Goal: Task Accomplishment & Management: Complete application form

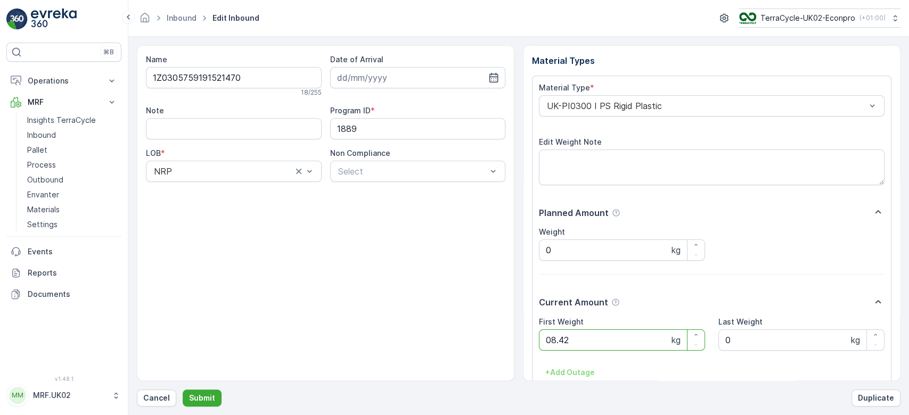
click at [183, 390] on button "Submit" at bounding box center [202, 398] width 39 height 17
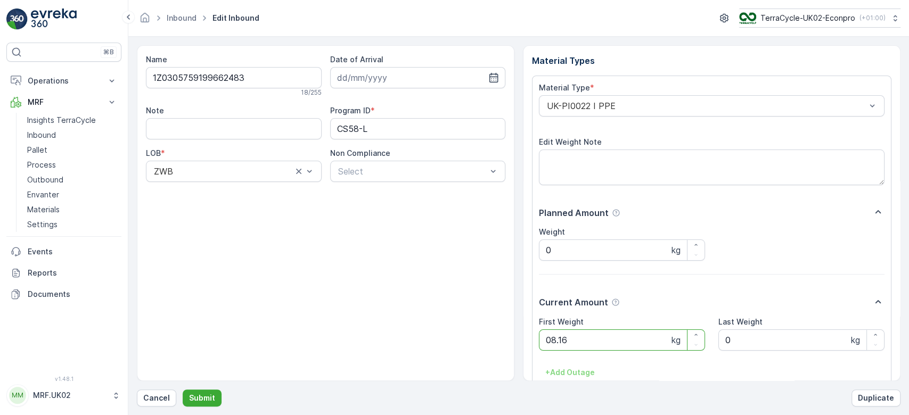
click at [183, 390] on button "Submit" at bounding box center [202, 398] width 39 height 17
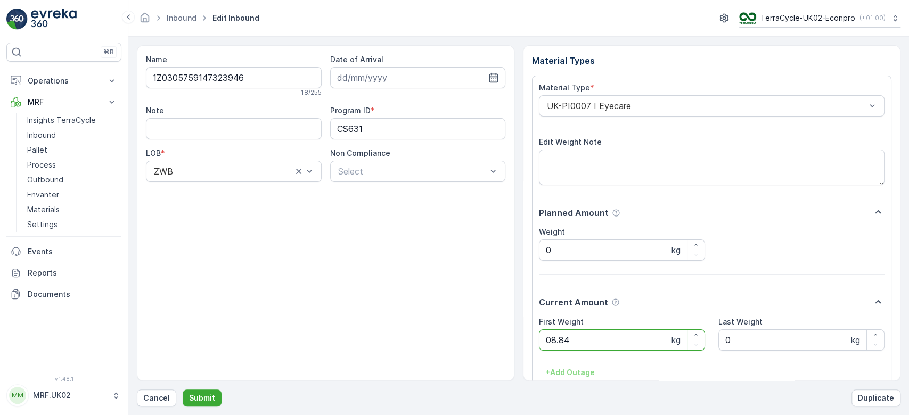
click at [183, 390] on button "Submit" at bounding box center [202, 398] width 39 height 17
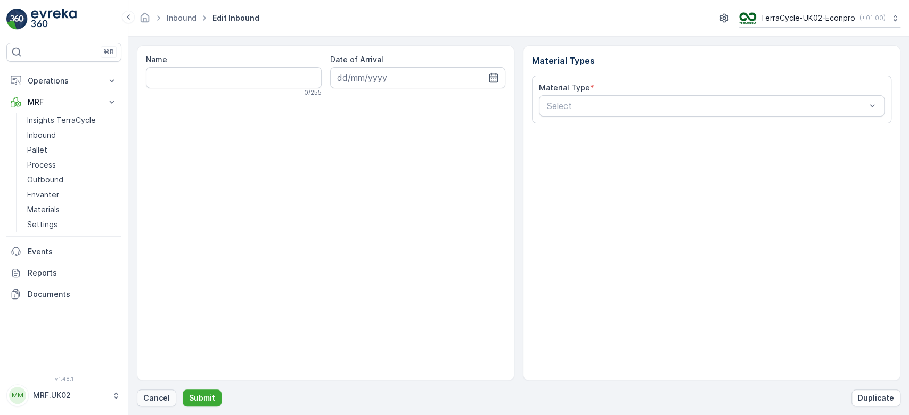
click at [166, 391] on button "Cancel" at bounding box center [156, 398] width 39 height 17
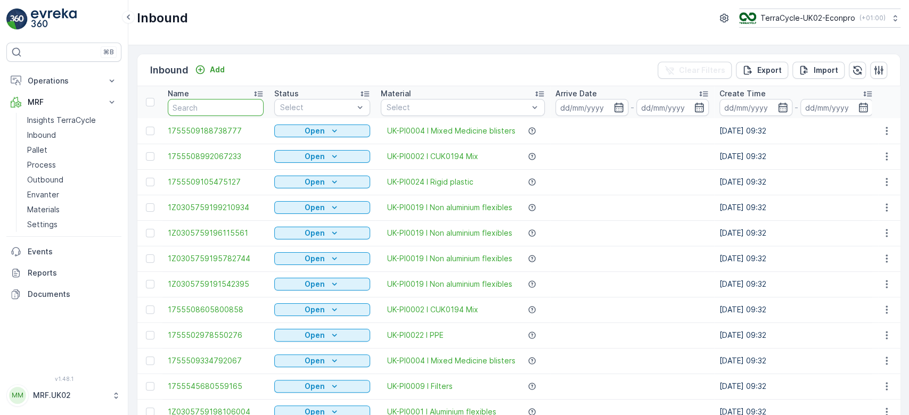
click at [219, 104] on input "text" at bounding box center [216, 107] width 96 height 17
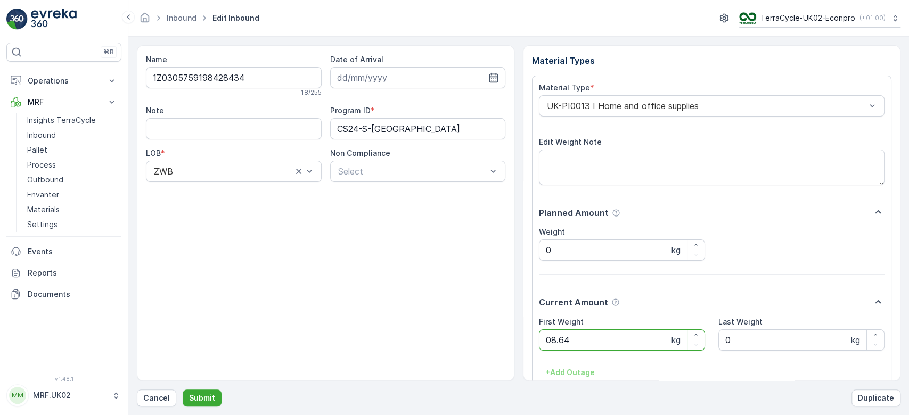
click at [183, 390] on button "Submit" at bounding box center [202, 398] width 39 height 17
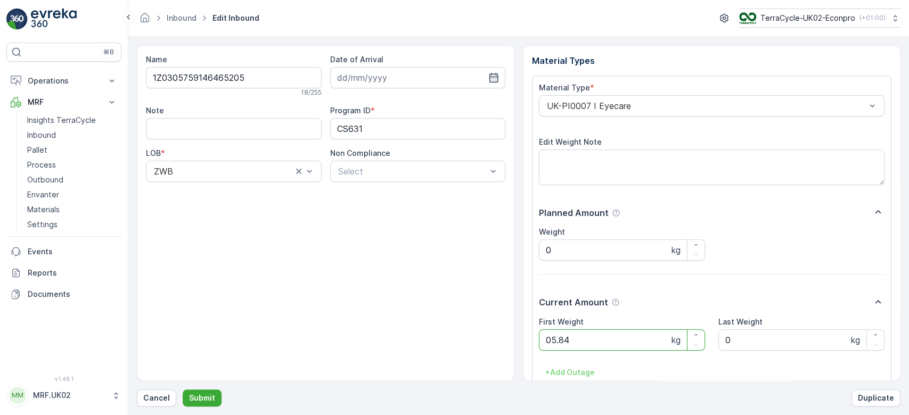
click at [183, 390] on button "Submit" at bounding box center [202, 398] width 39 height 17
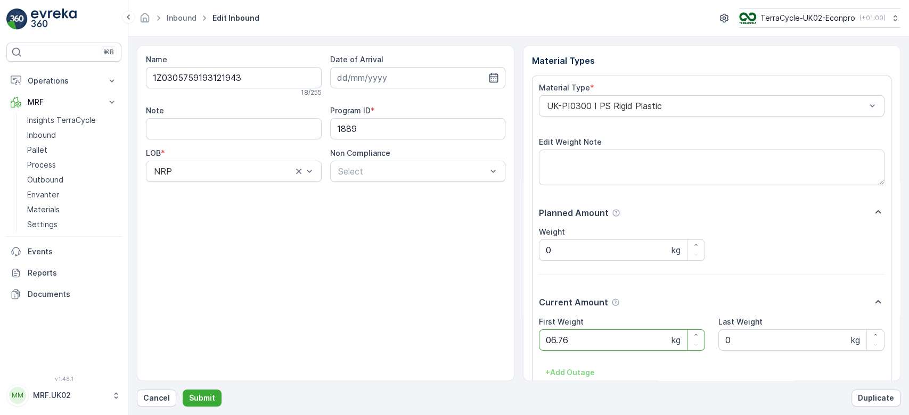
click at [183, 390] on button "Submit" at bounding box center [202, 398] width 39 height 17
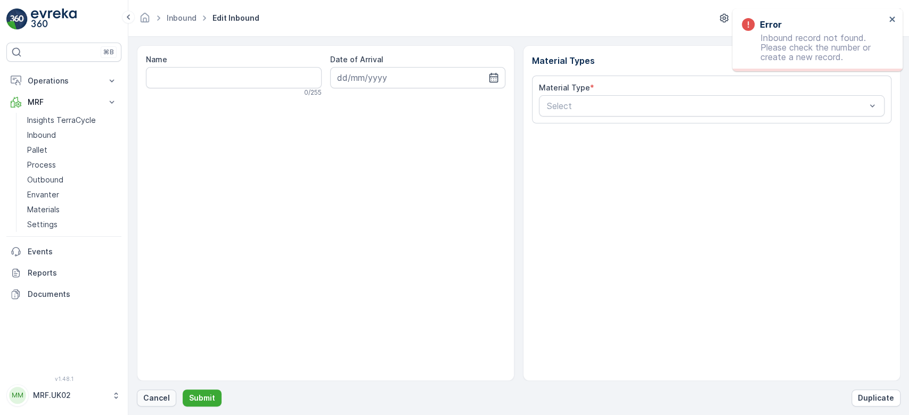
click at [149, 401] on p "Cancel" at bounding box center [156, 398] width 27 height 11
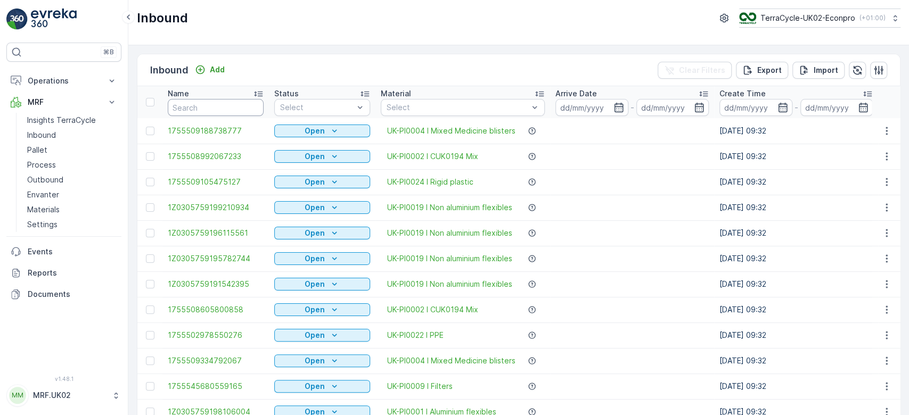
click at [233, 106] on input "text" at bounding box center [216, 107] width 96 height 17
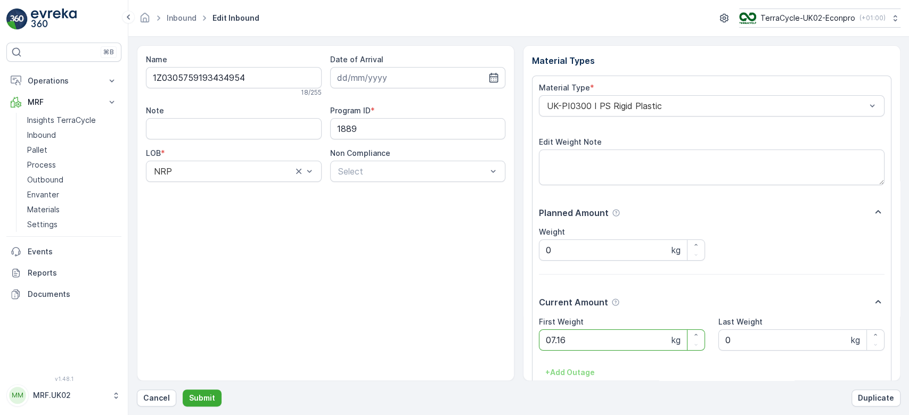
click at [183, 390] on button "Submit" at bounding box center [202, 398] width 39 height 17
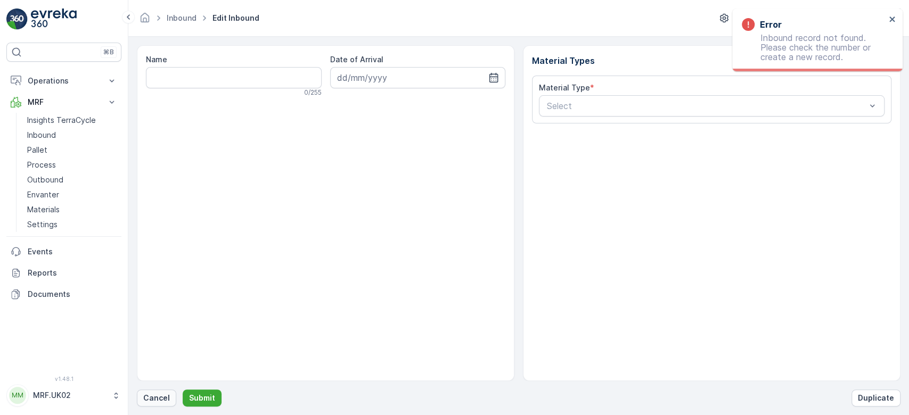
click at [158, 399] on p "Cancel" at bounding box center [156, 398] width 27 height 11
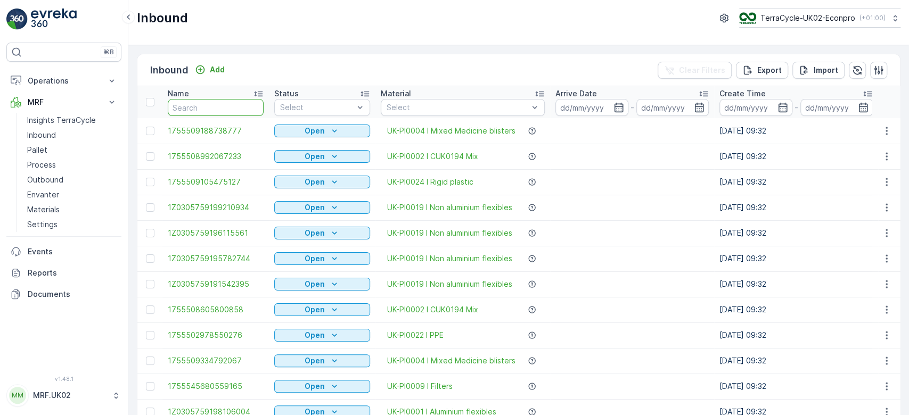
click at [188, 109] on input "text" at bounding box center [216, 107] width 96 height 17
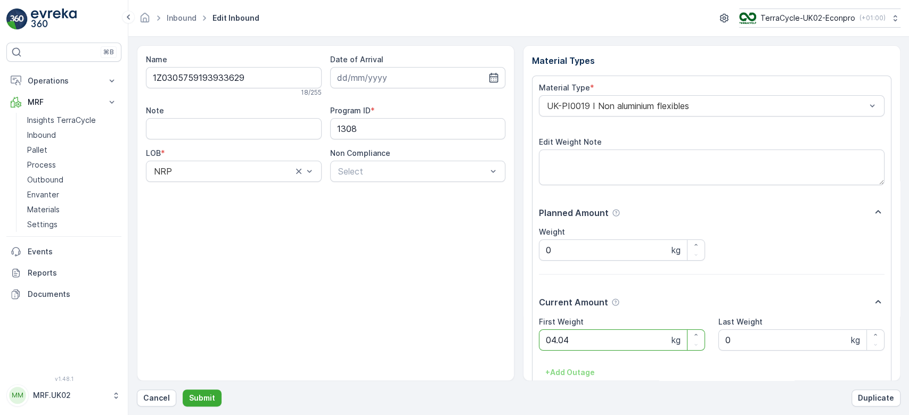
click at [183, 390] on button "Submit" at bounding box center [202, 398] width 39 height 17
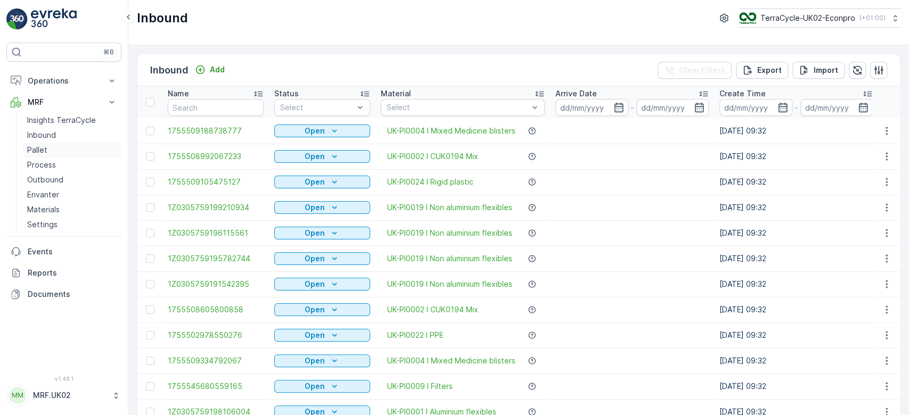
click at [46, 149] on p "Pallet" at bounding box center [37, 150] width 20 height 11
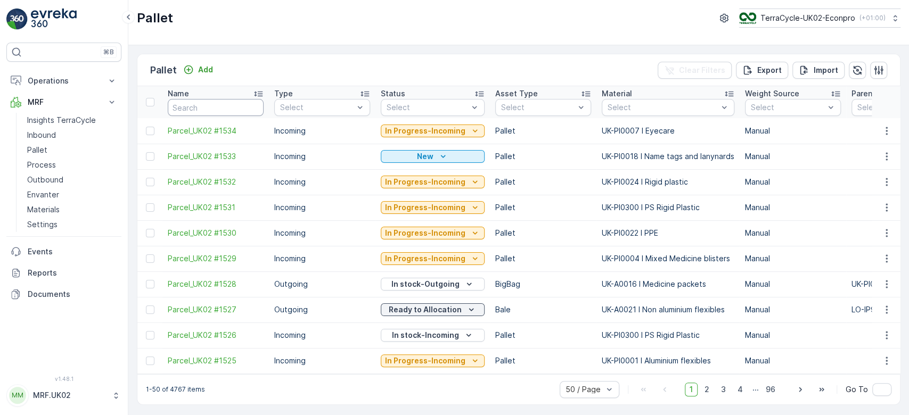
click at [201, 109] on input "text" at bounding box center [216, 107] width 96 height 17
type input "150"
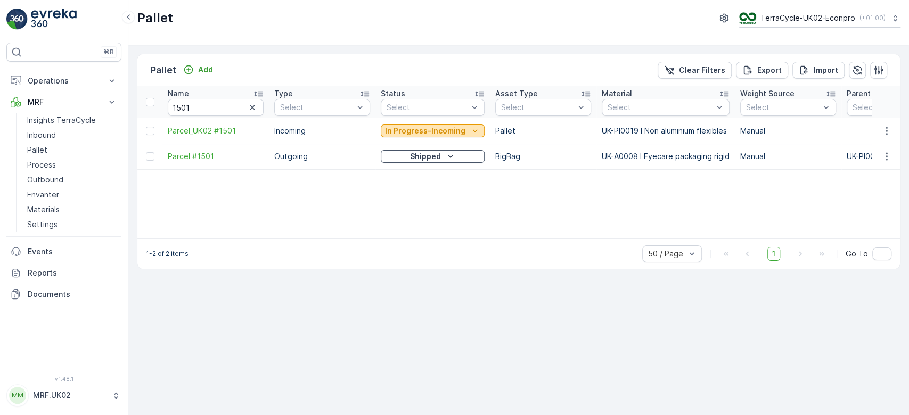
click at [440, 129] on p "In Progress-Incoming" at bounding box center [425, 131] width 80 height 11
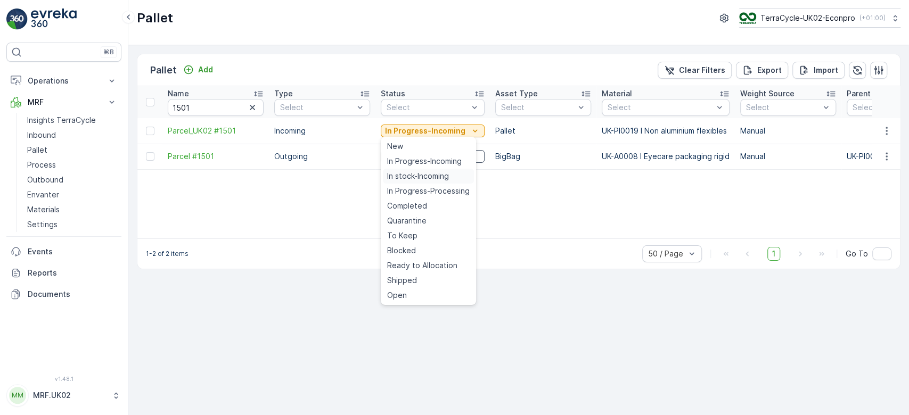
click at [409, 172] on span "In stock-Incoming" at bounding box center [418, 176] width 62 height 11
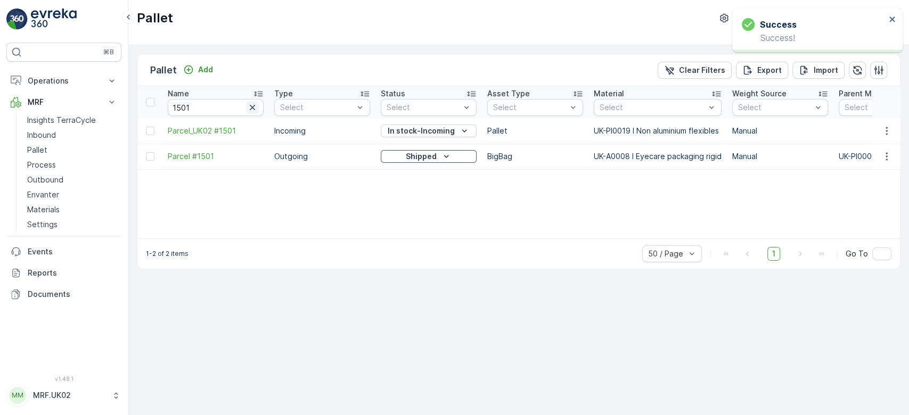
click at [252, 106] on icon "button" at bounding box center [252, 107] width 5 height 5
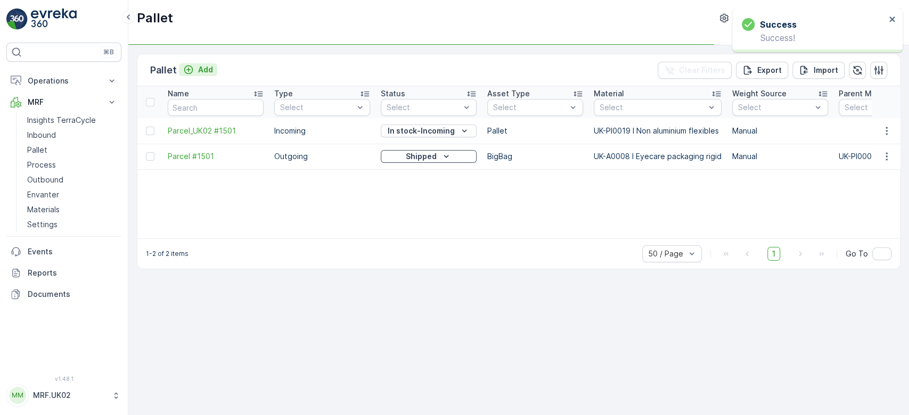
click at [200, 65] on p "Add" at bounding box center [205, 69] width 15 height 11
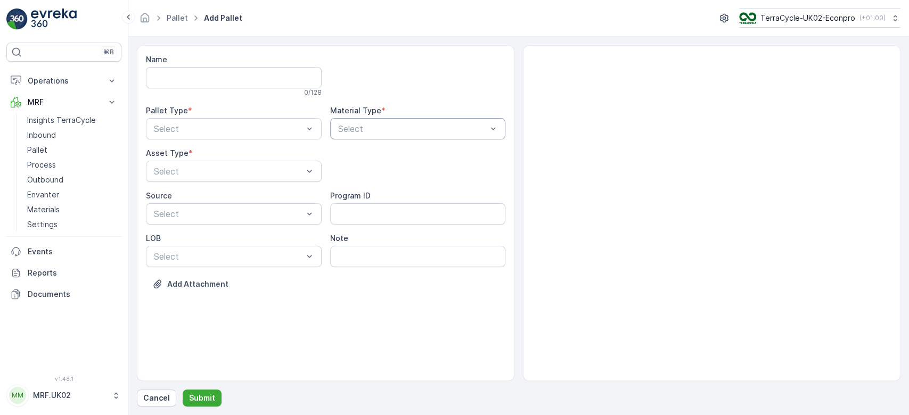
click at [425, 125] on div at bounding box center [412, 129] width 151 height 10
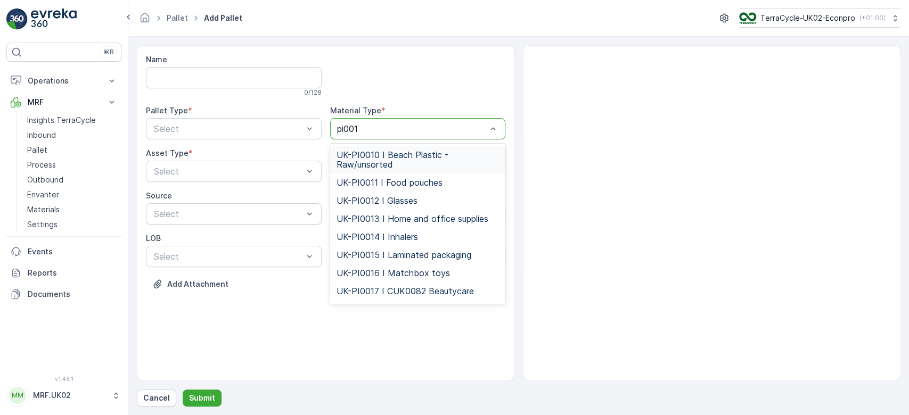
type input "pi0019"
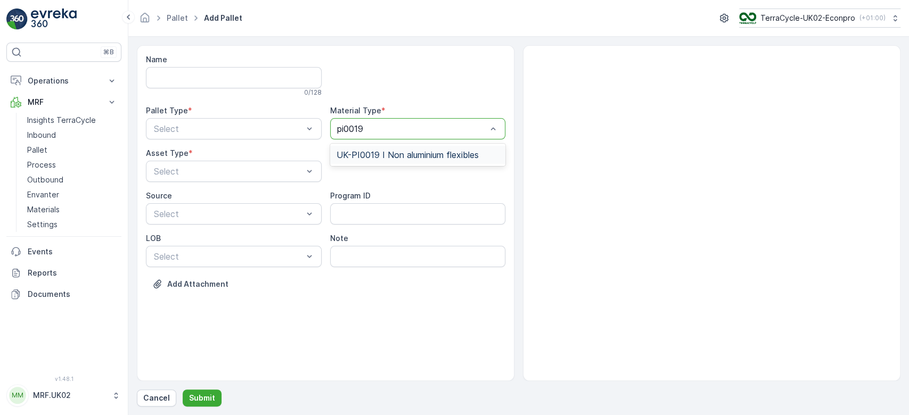
click at [423, 153] on span "UK-PI0019 I Non aluminium flexibles" at bounding box center [407, 155] width 142 height 10
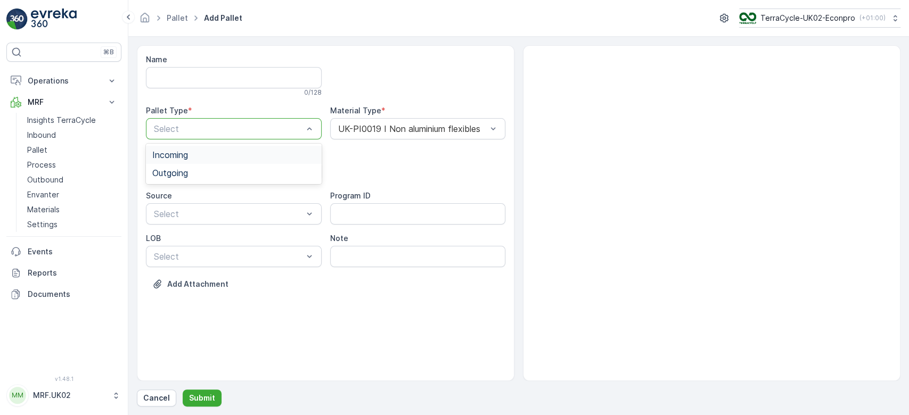
click at [234, 137] on div "Select" at bounding box center [234, 128] width 176 height 21
click at [219, 159] on div "Incoming" at bounding box center [233, 155] width 163 height 10
click at [216, 168] on div at bounding box center [228, 172] width 151 height 10
click at [208, 212] on div "Pallet" at bounding box center [233, 216] width 163 height 10
click at [198, 398] on p "Submit" at bounding box center [202, 398] width 26 height 11
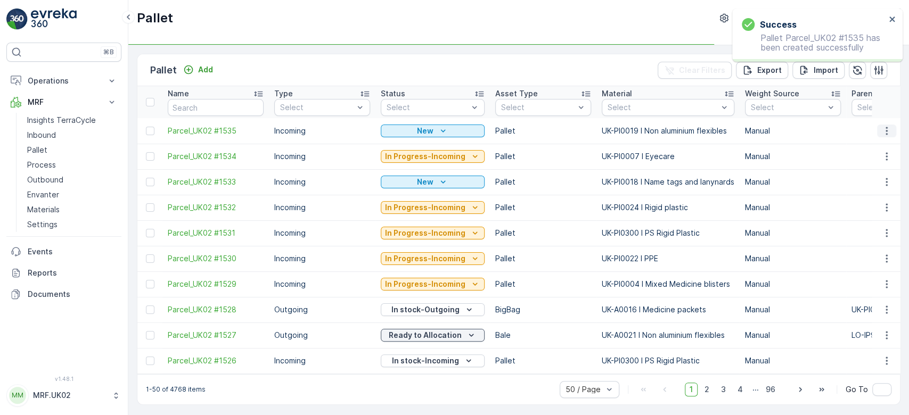
click at [886, 130] on icon "button" at bounding box center [886, 131] width 11 height 11
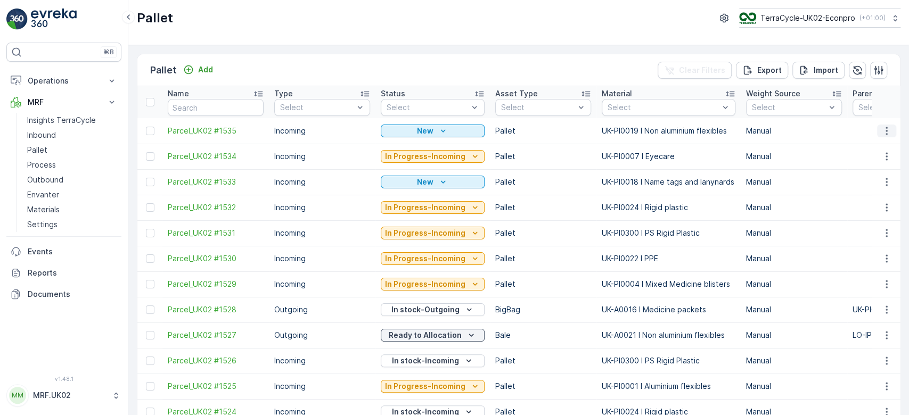
click at [883, 129] on icon "button" at bounding box center [886, 131] width 11 height 11
click at [869, 208] on span "Print QR" at bounding box center [857, 206] width 29 height 11
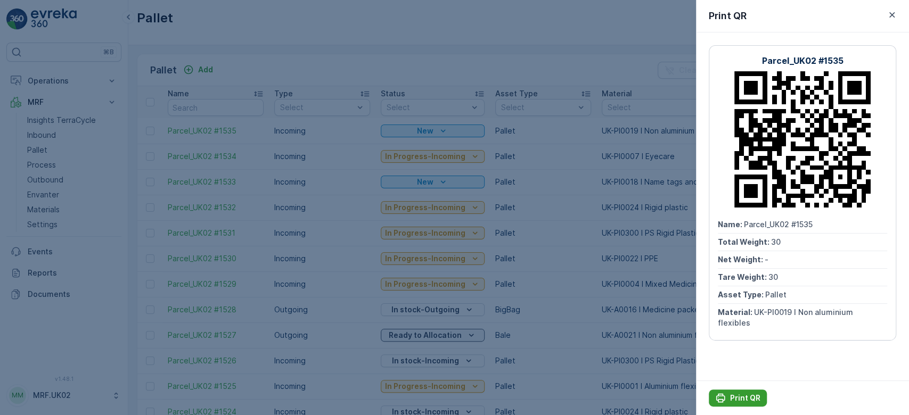
click at [730, 394] on p "Print QR" at bounding box center [745, 398] width 30 height 11
click at [40, 136] on div at bounding box center [454, 207] width 909 height 415
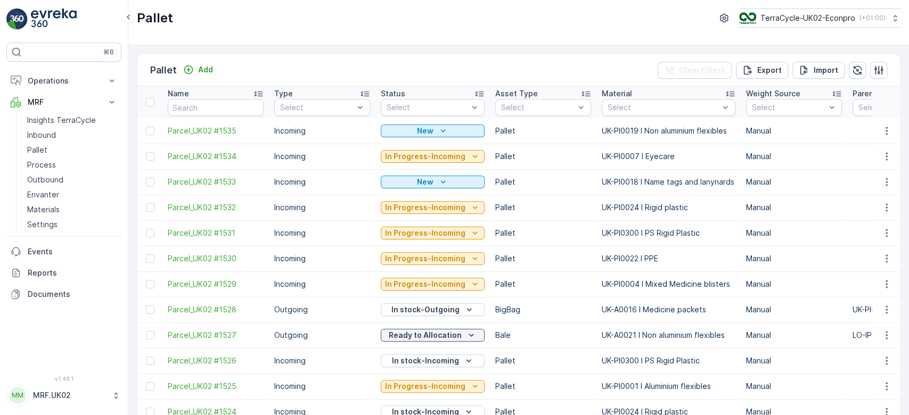
click at [40, 136] on p "Inbound" at bounding box center [41, 135] width 29 height 11
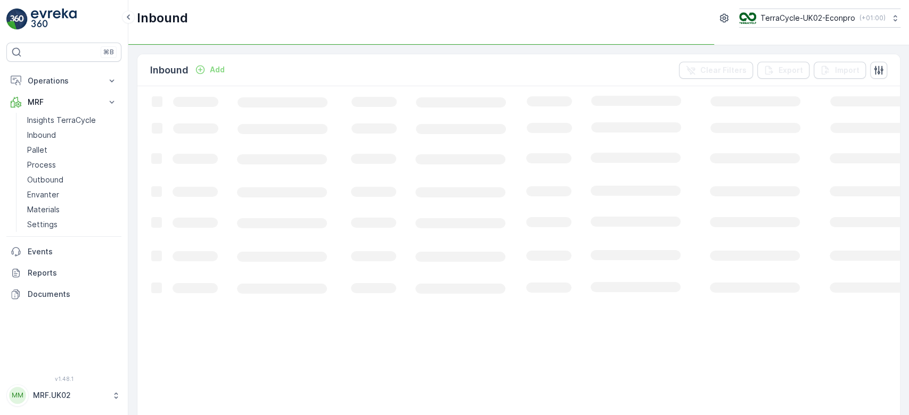
click at [40, 136] on p "Inbound" at bounding box center [41, 135] width 29 height 11
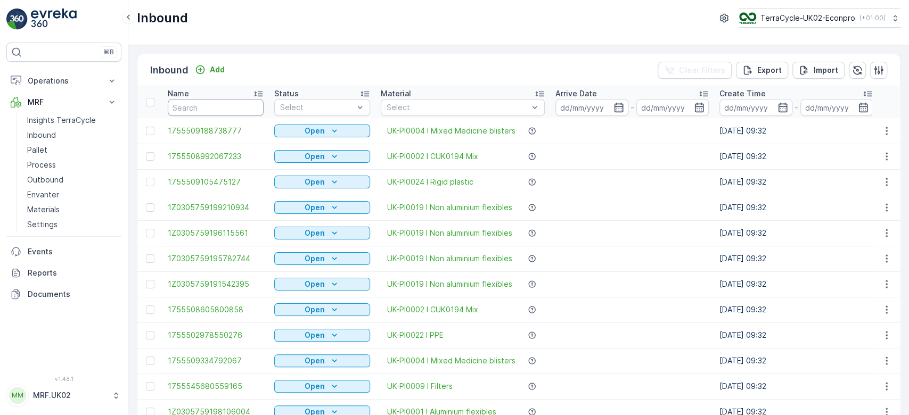
click at [196, 103] on input "text" at bounding box center [216, 107] width 96 height 17
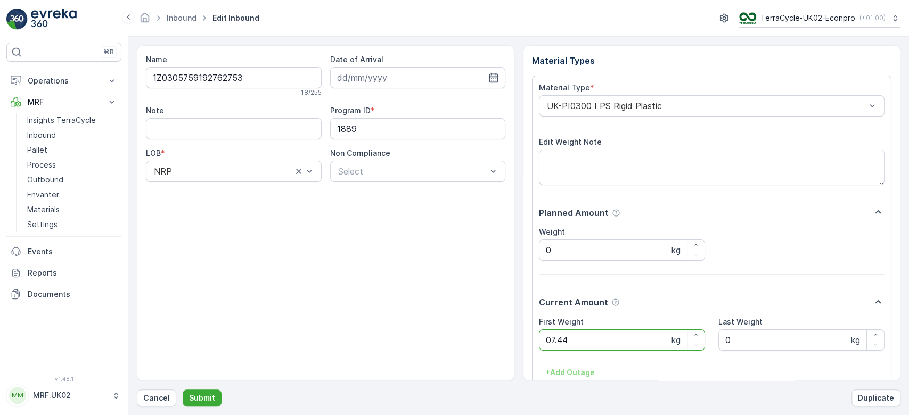
click at [183, 390] on button "Submit" at bounding box center [202, 398] width 39 height 17
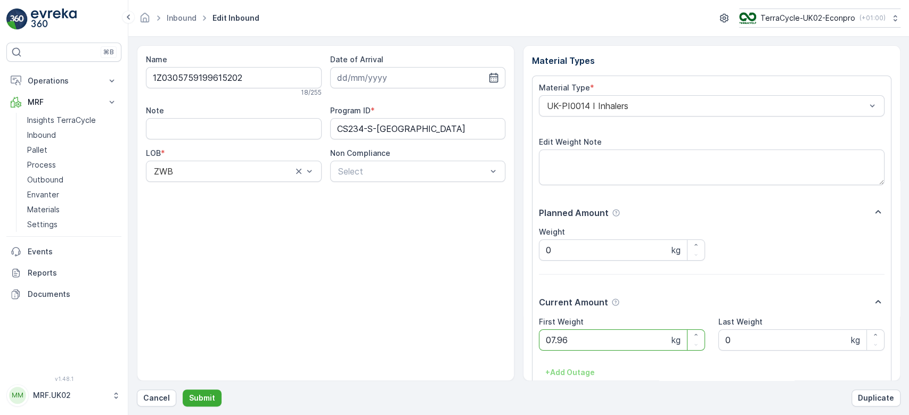
click at [183, 390] on button "Submit" at bounding box center [202, 398] width 39 height 17
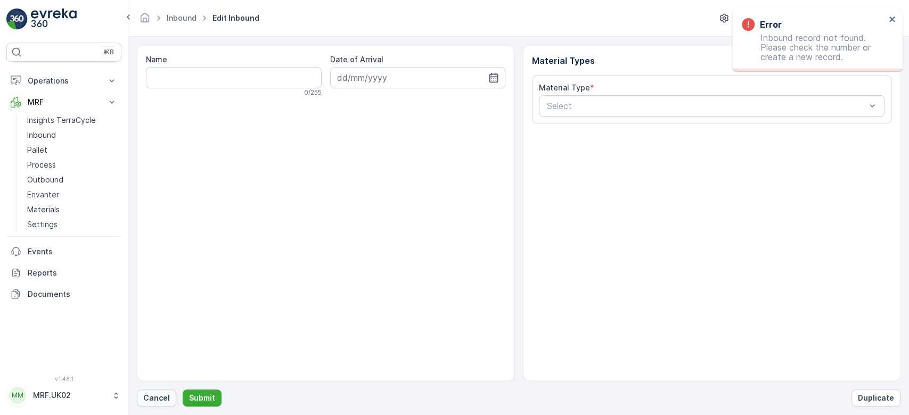
click at [161, 394] on p "Cancel" at bounding box center [156, 398] width 27 height 11
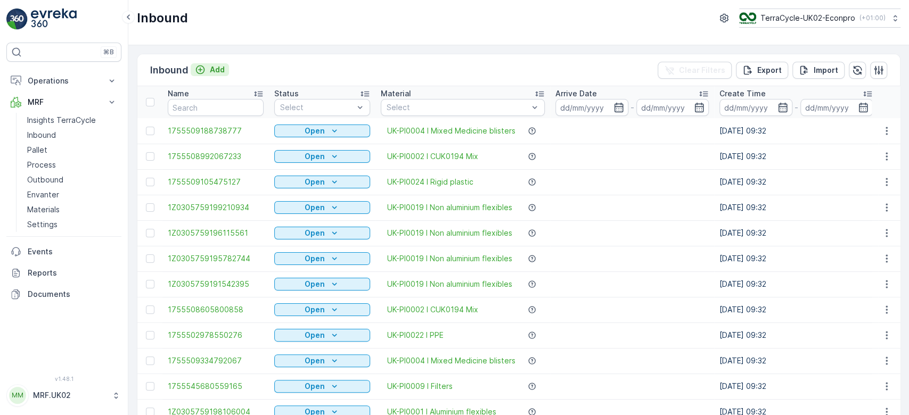
click at [219, 70] on p "Add" at bounding box center [217, 69] width 15 height 11
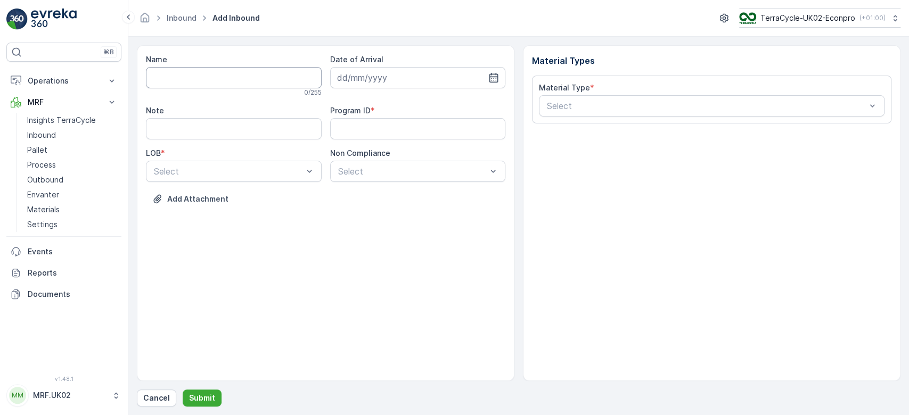
click at [220, 76] on input "Name" at bounding box center [234, 77] width 176 height 21
type input "1Z0305759146439029"
click at [183, 390] on button "Submit" at bounding box center [202, 398] width 39 height 17
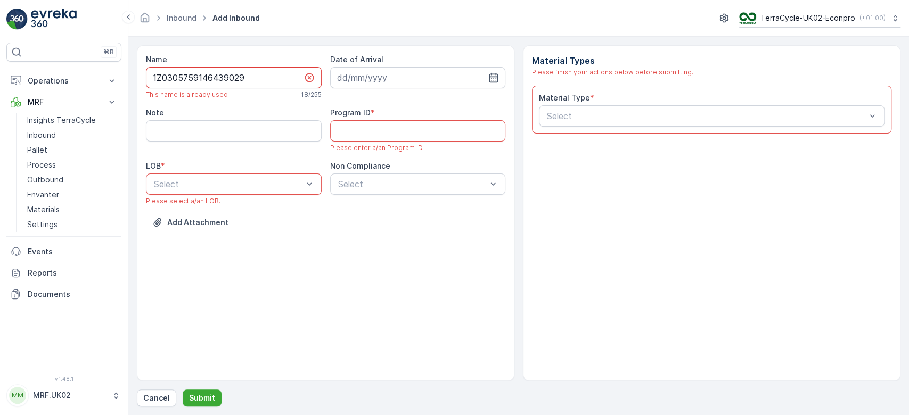
click at [220, 76] on input "1Z0305759146439029" at bounding box center [234, 77] width 176 height 21
click at [149, 405] on button "Cancel" at bounding box center [156, 398] width 39 height 17
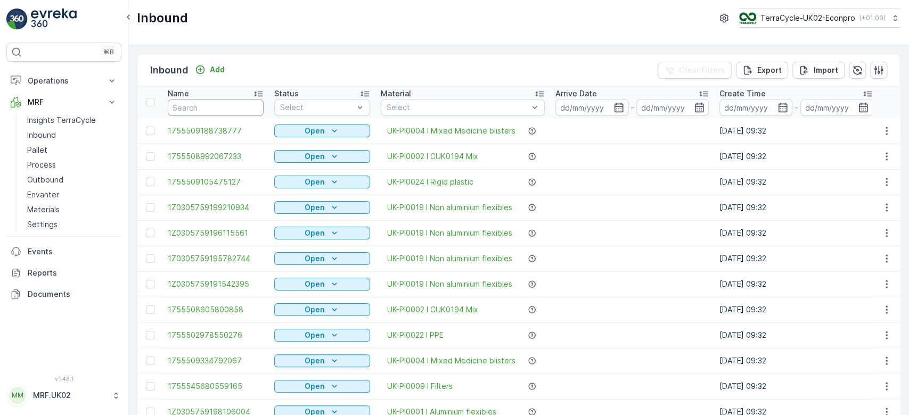
click at [218, 110] on input "text" at bounding box center [216, 107] width 96 height 17
paste input "1Z0305759146439029"
type input "1Z0305759146439029"
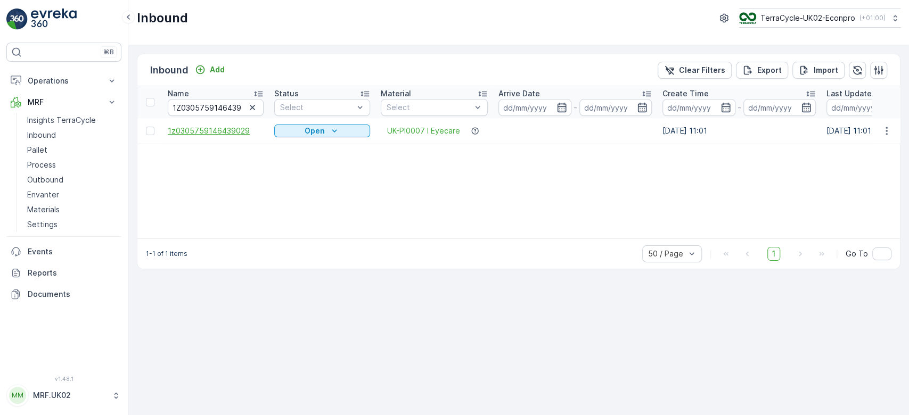
click at [219, 127] on span "1z0305759146439029" at bounding box center [216, 131] width 96 height 11
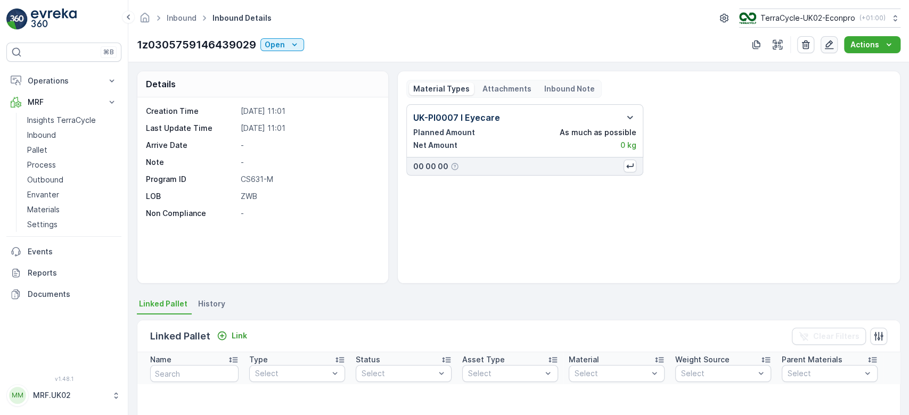
click at [834, 42] on icon "button" at bounding box center [829, 44] width 11 height 11
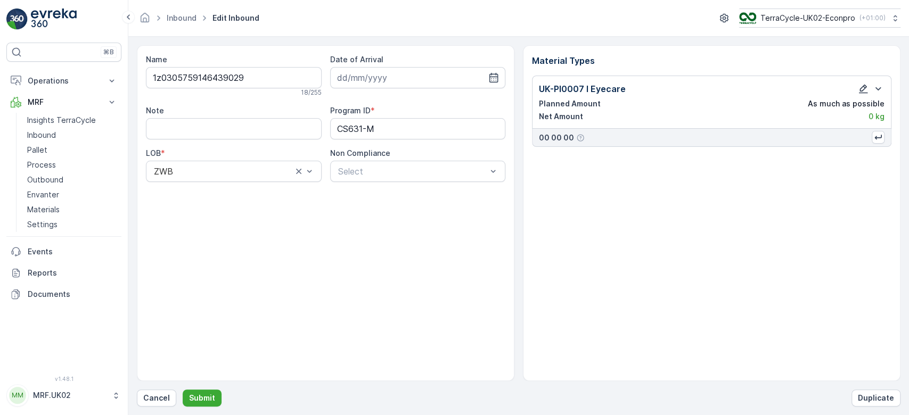
click at [864, 86] on icon "button" at bounding box center [863, 89] width 11 height 11
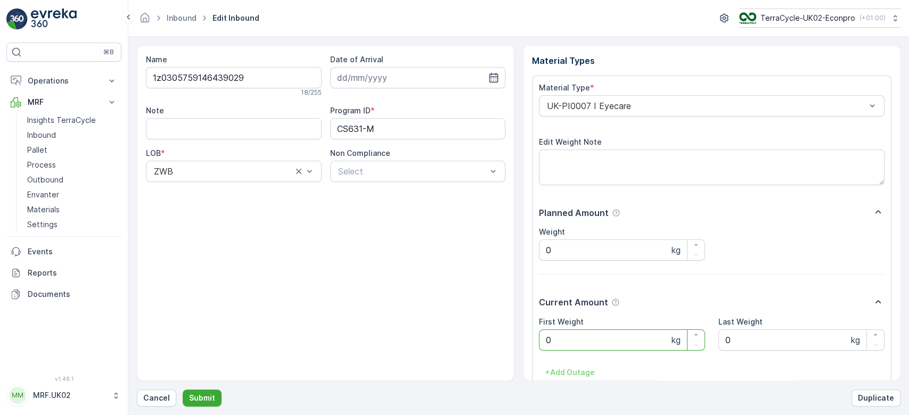
click at [571, 334] on Weight "0" at bounding box center [622, 340] width 166 height 21
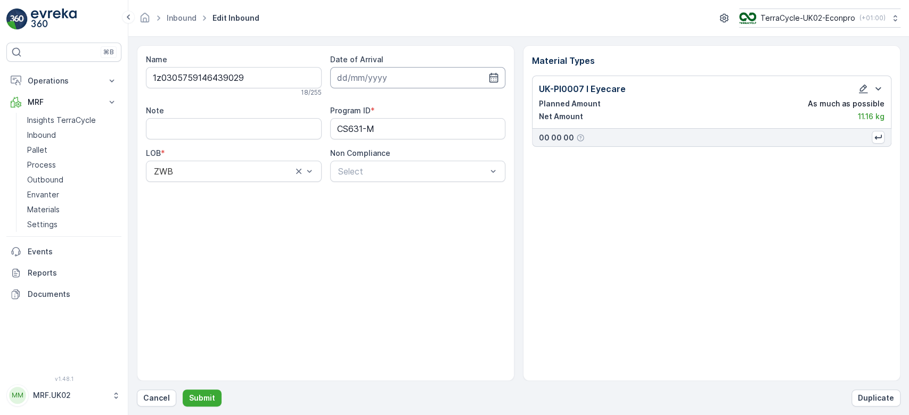
click at [416, 69] on input at bounding box center [418, 77] width 176 height 21
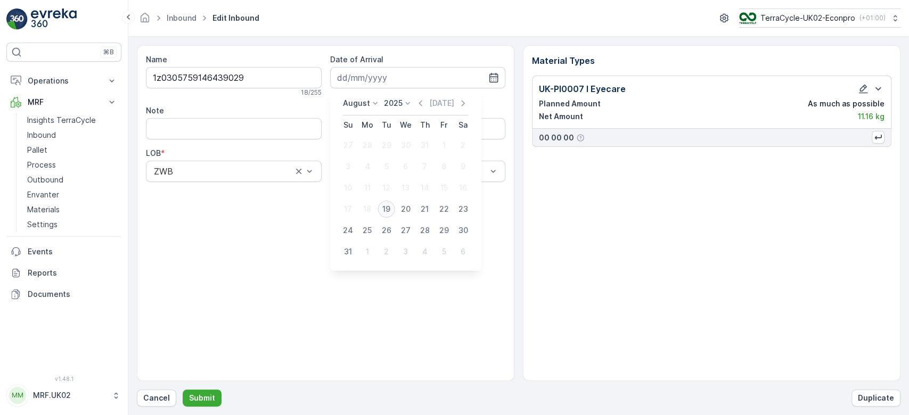
click at [388, 207] on div "19" at bounding box center [386, 209] width 17 height 17
type input "[DATE]"
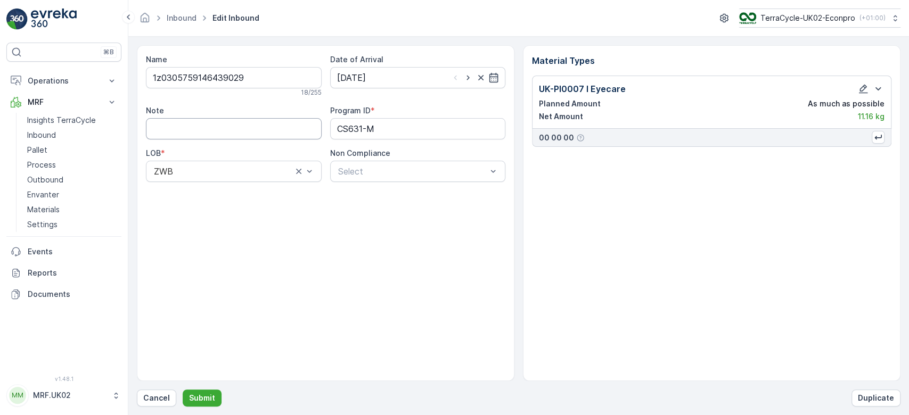
click at [244, 130] on input "Note" at bounding box center [234, 128] width 176 height 21
type input "lower case z not capital Z"
click at [201, 393] on p "Submit" at bounding box center [202, 398] width 26 height 11
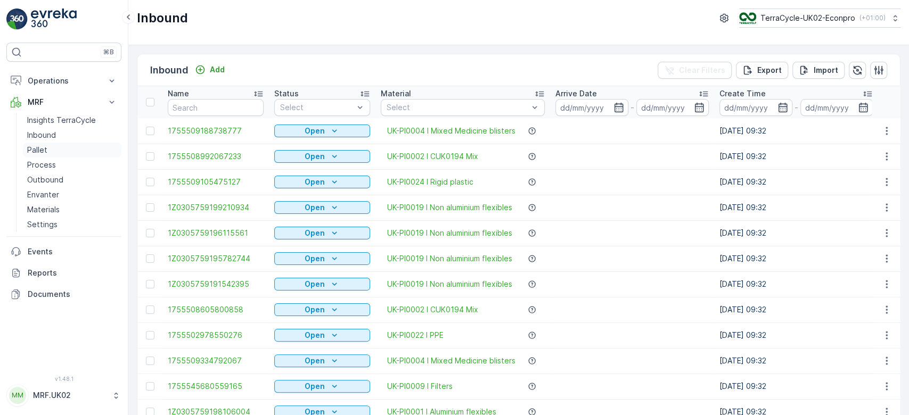
click at [56, 149] on link "Pallet" at bounding box center [72, 150] width 98 height 15
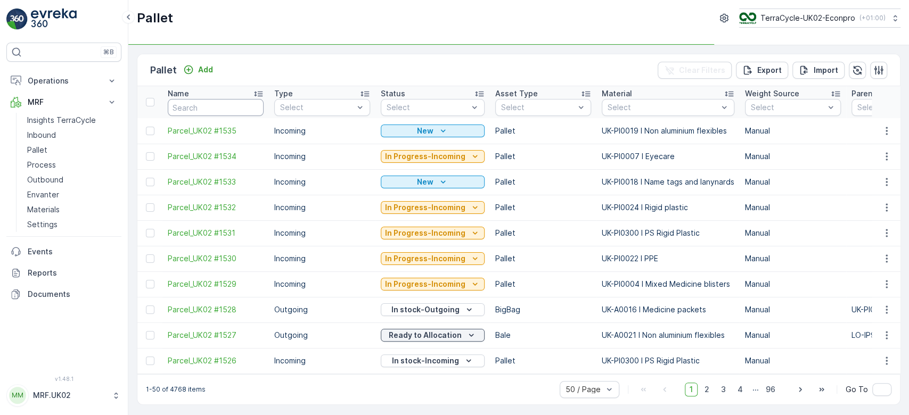
click at [202, 108] on input "text" at bounding box center [216, 107] width 96 height 17
type input "1511"
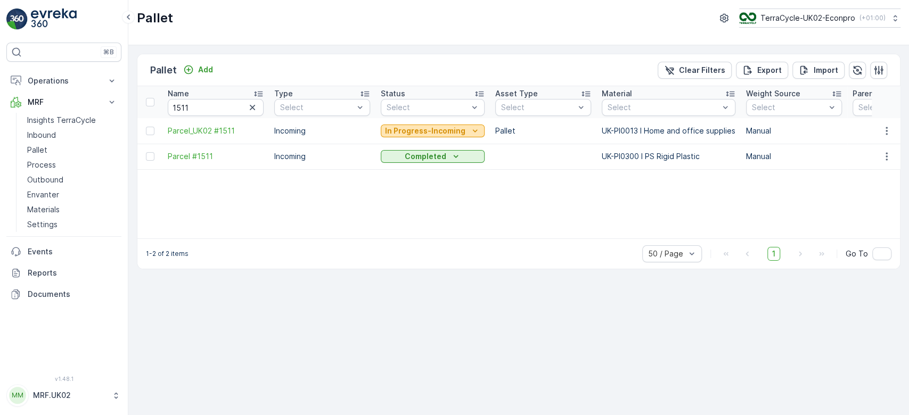
click at [418, 129] on p "In Progress-Incoming" at bounding box center [425, 131] width 80 height 11
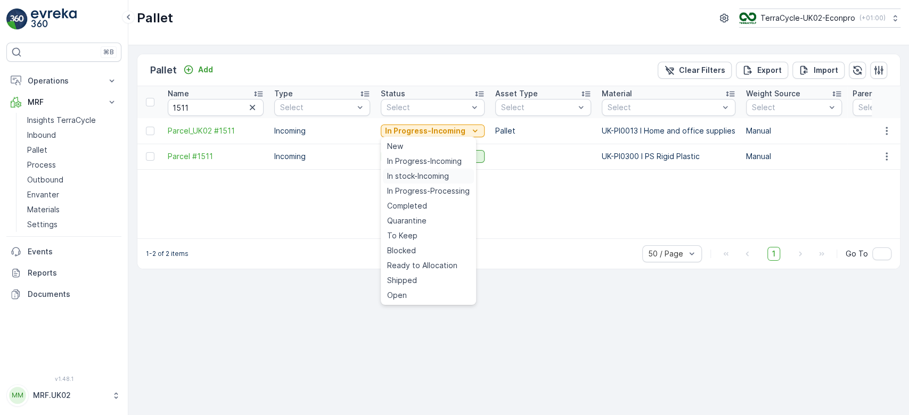
click at [413, 172] on span "In stock-Incoming" at bounding box center [418, 176] width 62 height 11
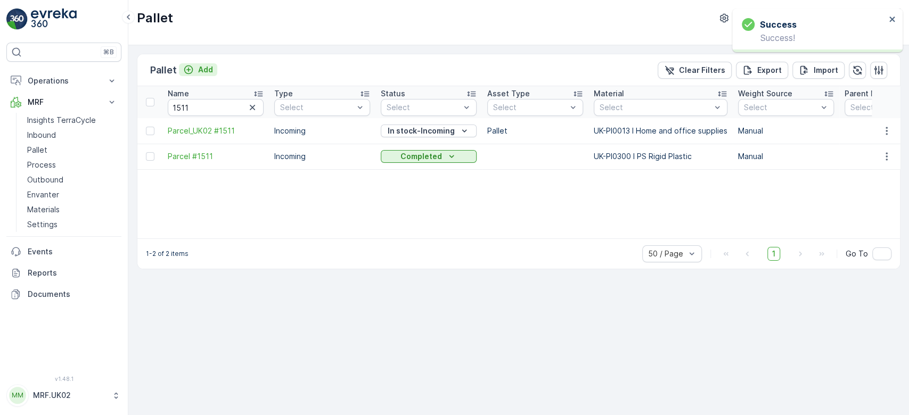
click at [208, 70] on p "Add" at bounding box center [205, 69] width 15 height 11
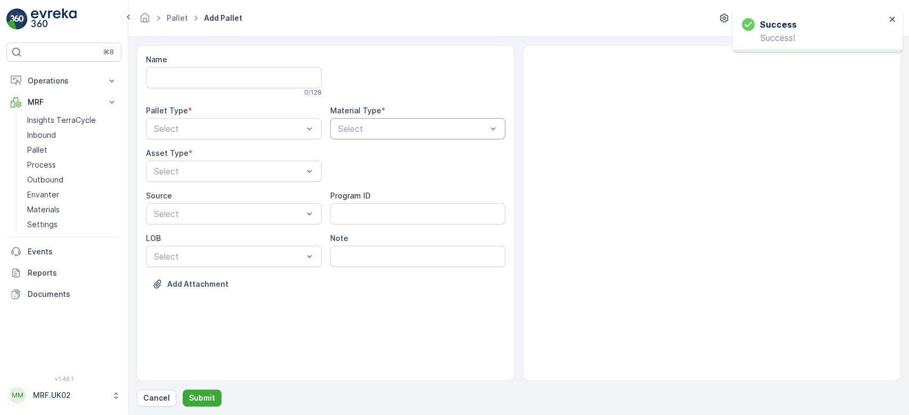
click at [351, 126] on div at bounding box center [412, 129] width 151 height 10
type input "home"
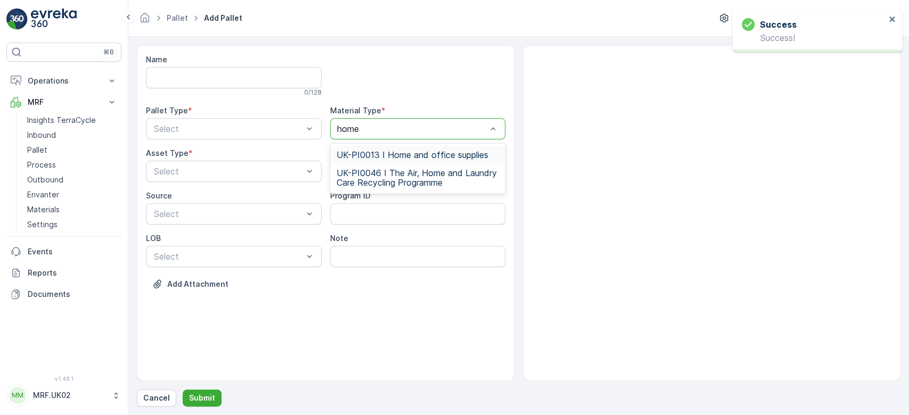
click at [410, 153] on span "UK-PI0013 I Home and office supplies" at bounding box center [412, 155] width 152 height 10
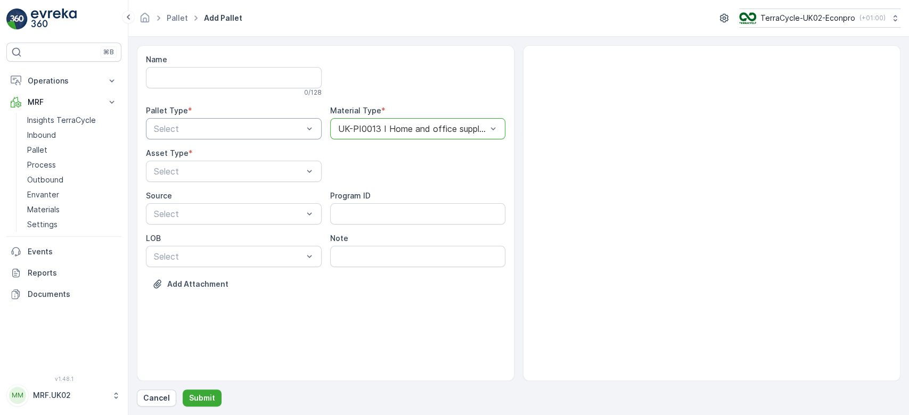
click at [304, 122] on div at bounding box center [309, 129] width 11 height 20
click at [240, 149] on div "Incoming" at bounding box center [234, 155] width 176 height 18
click at [201, 172] on div at bounding box center [228, 172] width 151 height 10
click at [179, 212] on div "Pallet" at bounding box center [233, 216] width 163 height 10
click at [200, 392] on button "Submit" at bounding box center [202, 398] width 39 height 17
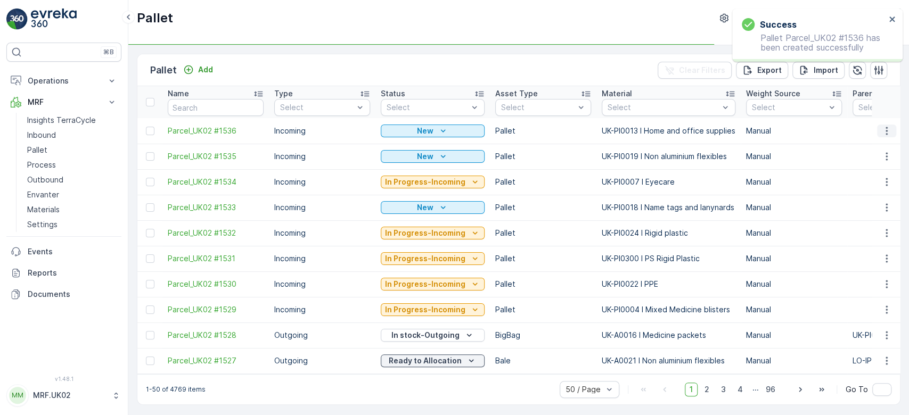
click at [884, 131] on icon "button" at bounding box center [886, 131] width 11 height 11
click at [864, 204] on span "Print QR" at bounding box center [857, 206] width 29 height 11
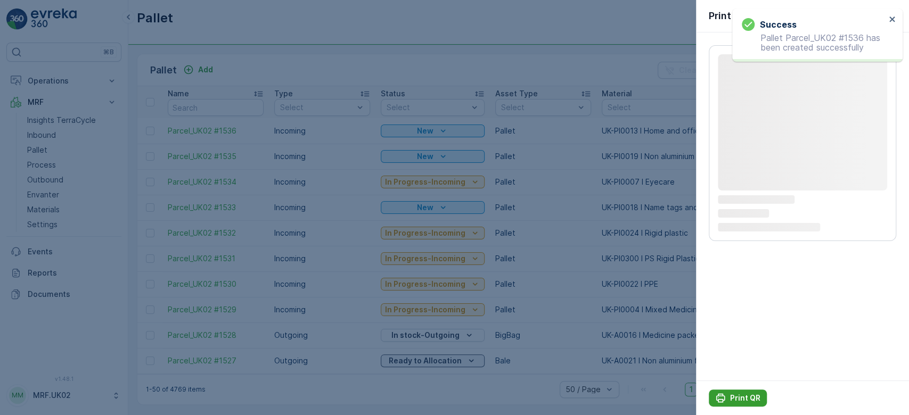
click at [733, 398] on p "Print QR" at bounding box center [745, 398] width 30 height 11
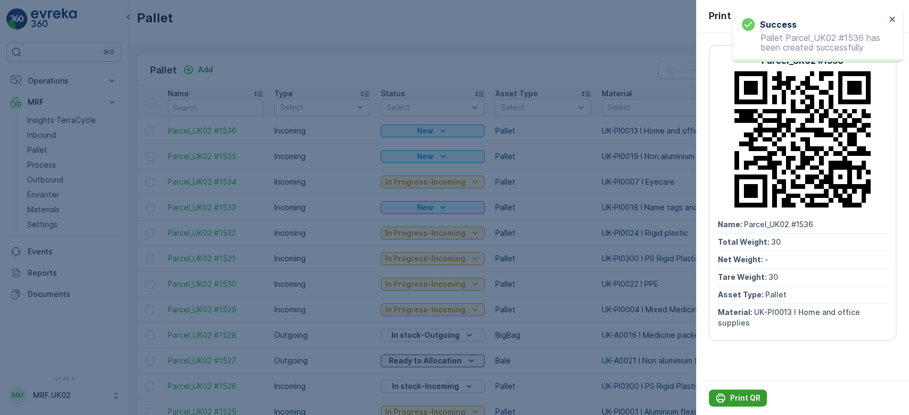
click at [733, 398] on p "Print QR" at bounding box center [745, 398] width 30 height 11
click at [51, 138] on div at bounding box center [454, 207] width 909 height 415
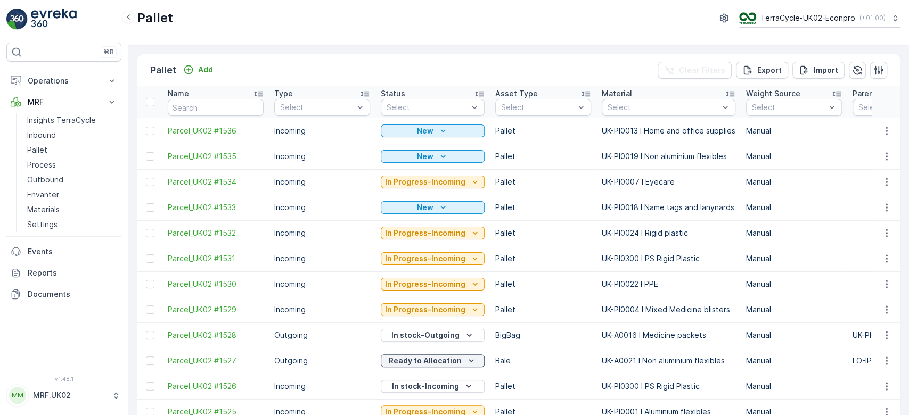
click at [51, 138] on p "Inbound" at bounding box center [41, 135] width 29 height 11
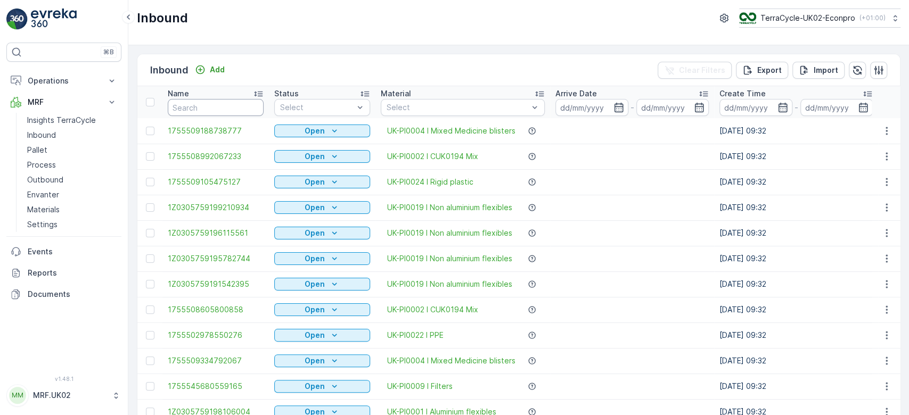
click at [187, 108] on input "text" at bounding box center [216, 107] width 96 height 17
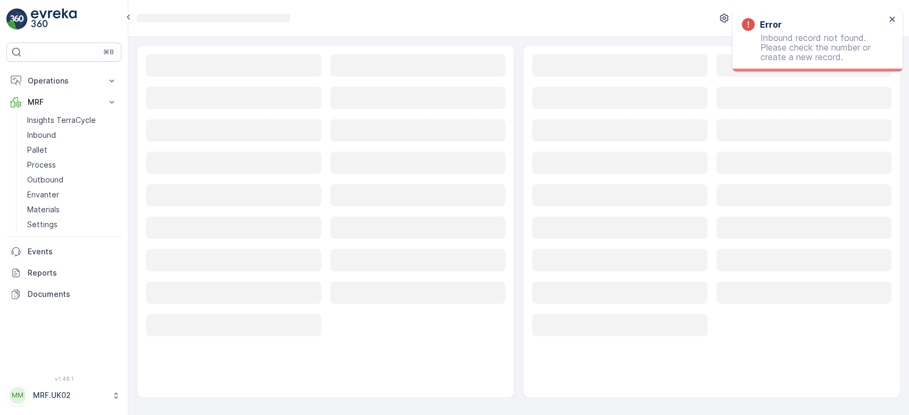
click at [187, 108] on rect at bounding box center [234, 98] width 176 height 22
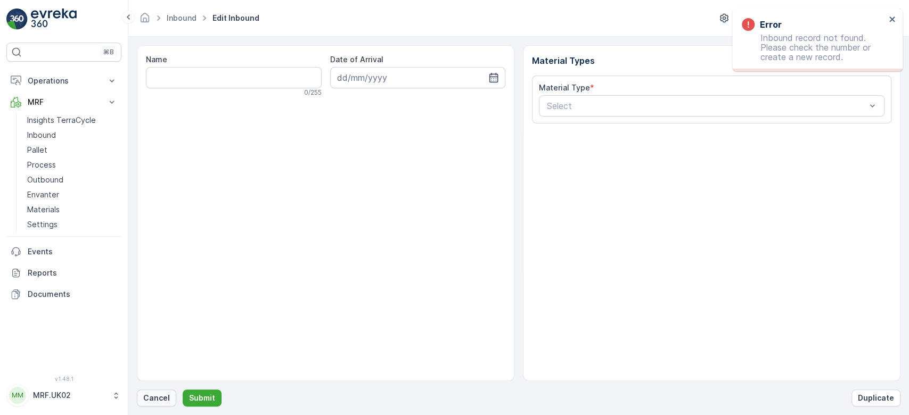
click at [160, 406] on button "Cancel" at bounding box center [156, 398] width 39 height 17
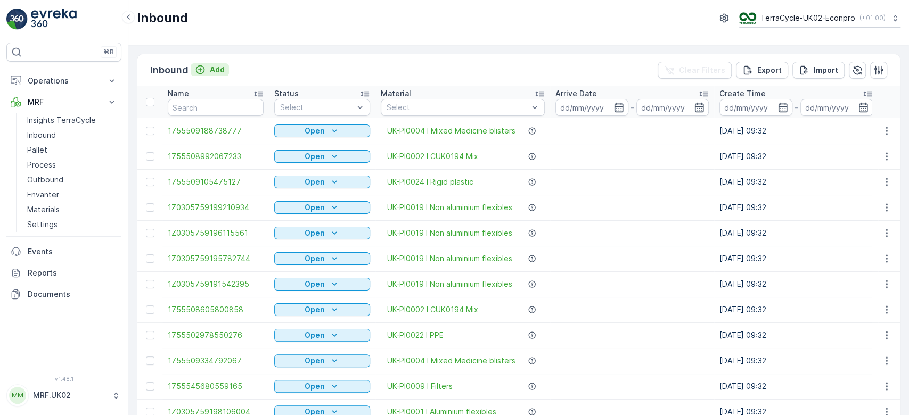
click at [213, 68] on p "Add" at bounding box center [217, 69] width 15 height 11
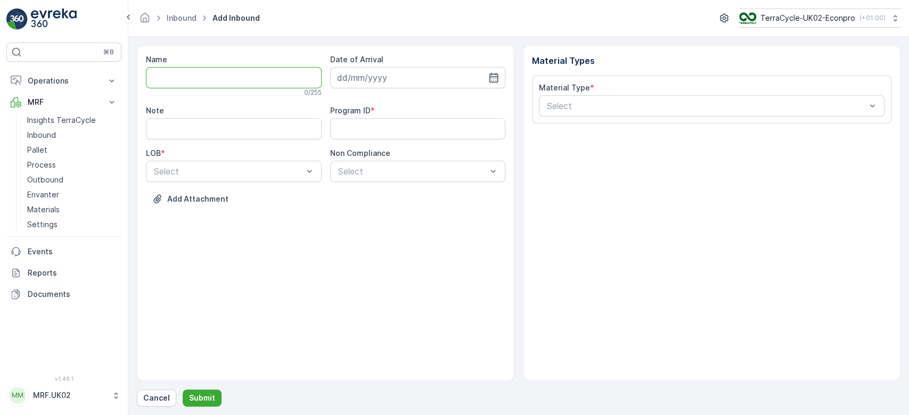
click at [214, 70] on input "Name" at bounding box center [234, 77] width 176 height 21
type input "1Z0305759147853712"
click at [183, 390] on button "Submit" at bounding box center [202, 398] width 39 height 17
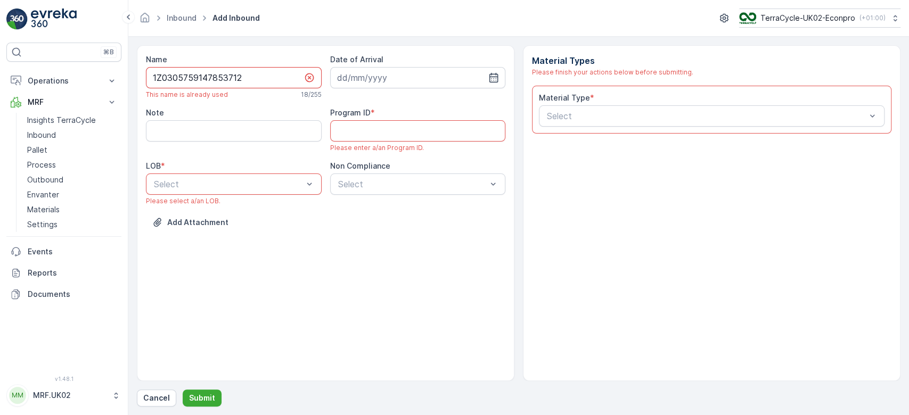
click at [214, 70] on input "1Z0305759147853712" at bounding box center [234, 77] width 176 height 21
click at [154, 402] on p "Cancel" at bounding box center [156, 398] width 27 height 11
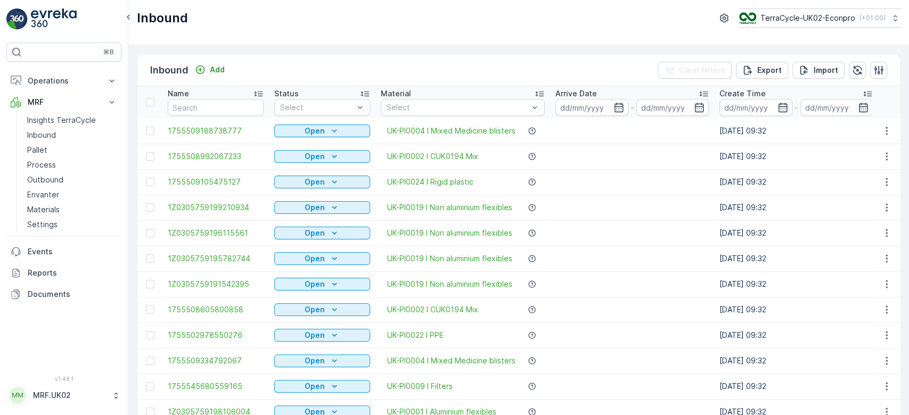
click at [203, 98] on div "Name" at bounding box center [216, 93] width 96 height 11
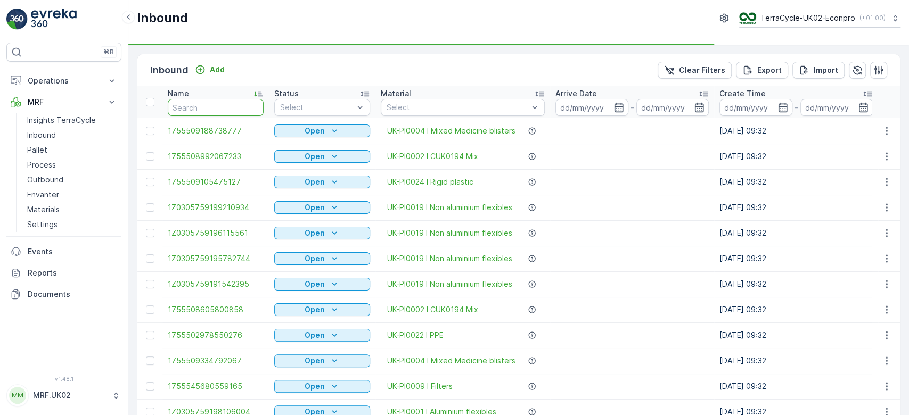
click at [203, 107] on input "text" at bounding box center [216, 107] width 96 height 17
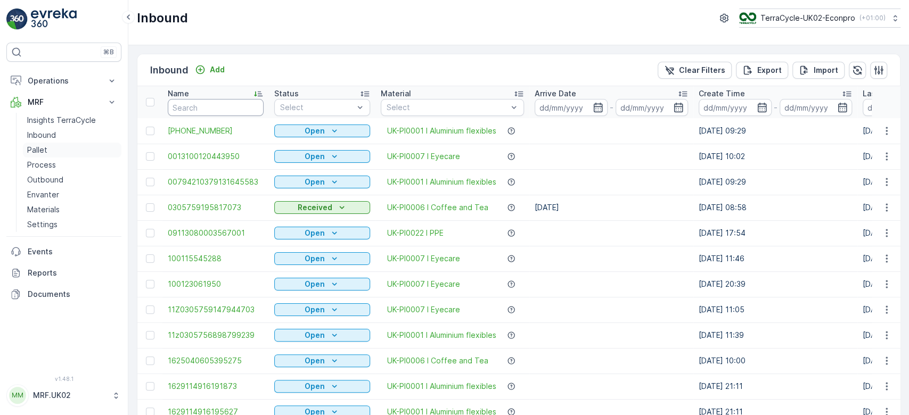
drag, startPoint x: 203, startPoint y: 107, endPoint x: 103, endPoint y: 151, distance: 109.4
click at [103, 151] on link "Pallet" at bounding box center [72, 150] width 98 height 15
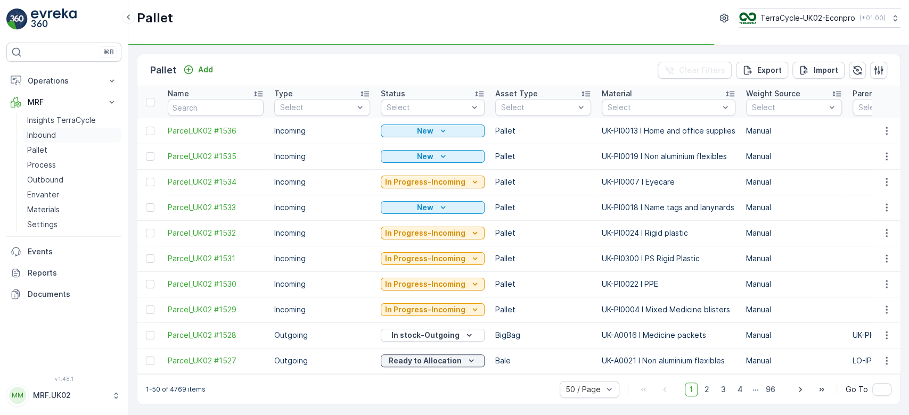
click at [79, 135] on link "Inbound" at bounding box center [72, 135] width 98 height 15
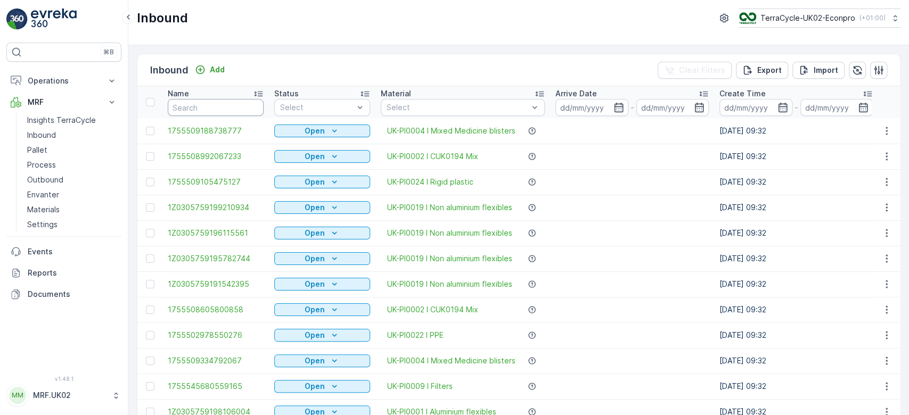
click at [224, 106] on input "text" at bounding box center [216, 107] width 96 height 17
paste input "1Z0305759147853712"
type input "1Z0305759147853712"
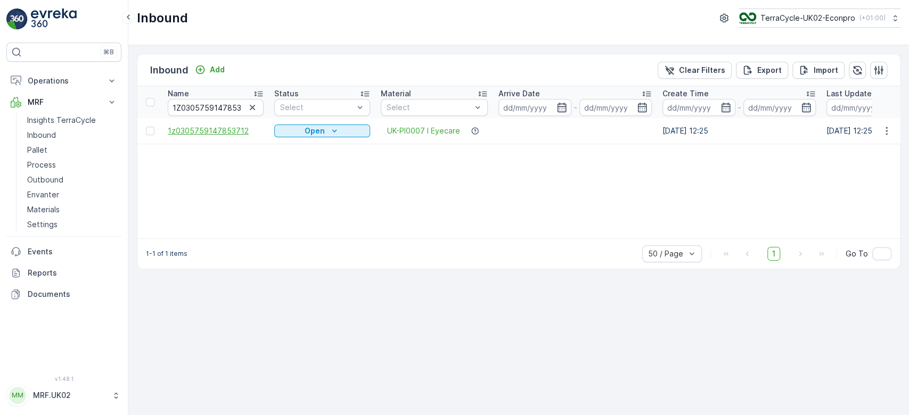
click at [218, 132] on span "1z0305759147853712" at bounding box center [216, 131] width 96 height 11
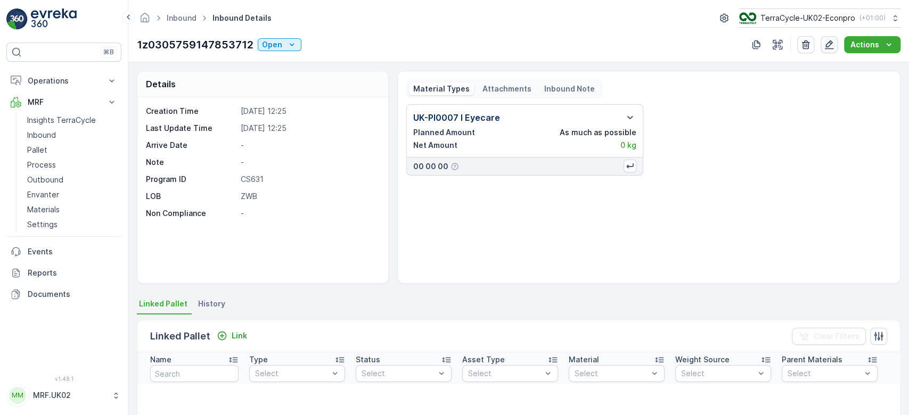
click at [834, 40] on icon "button" at bounding box center [829, 44] width 11 height 11
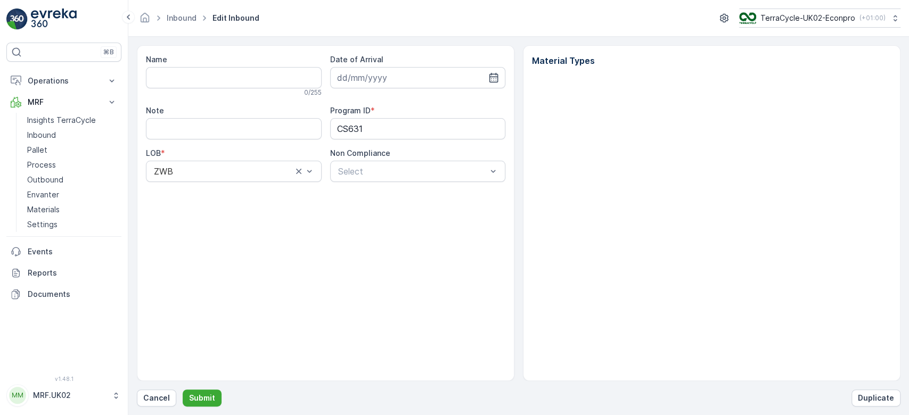
type input "1z0305759147853712"
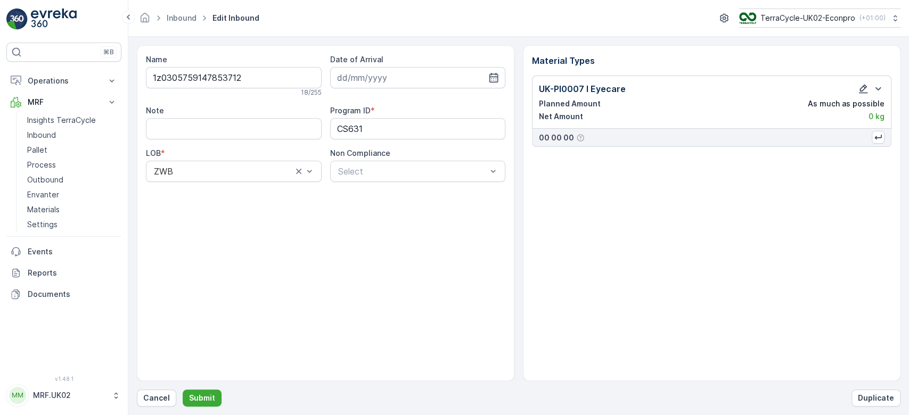
click at [860, 87] on icon "button" at bounding box center [863, 89] width 11 height 11
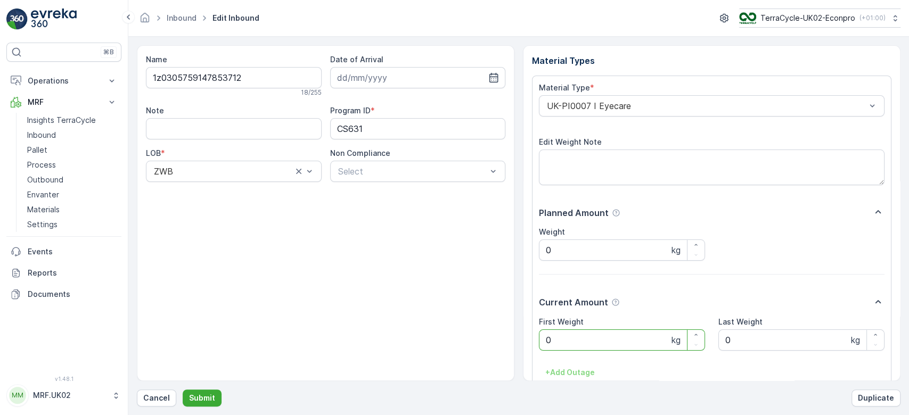
click at [599, 336] on Weight "0" at bounding box center [622, 340] width 166 height 21
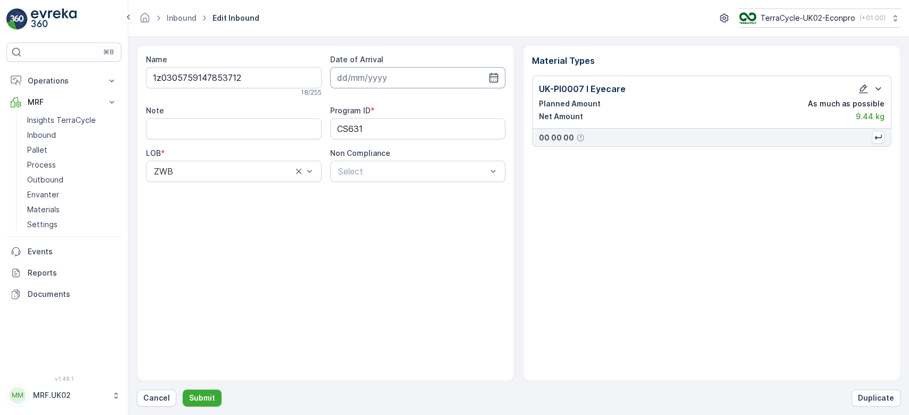
click at [382, 79] on input at bounding box center [418, 77] width 176 height 21
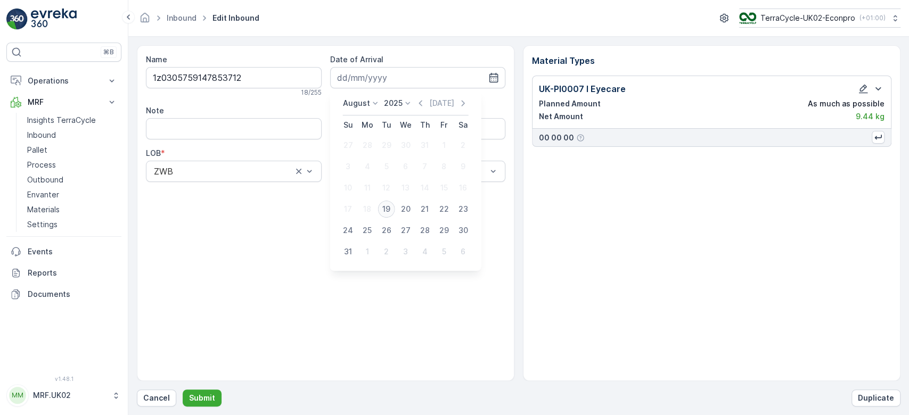
click at [390, 206] on div "19" at bounding box center [386, 209] width 17 height 17
type input "[DATE]"
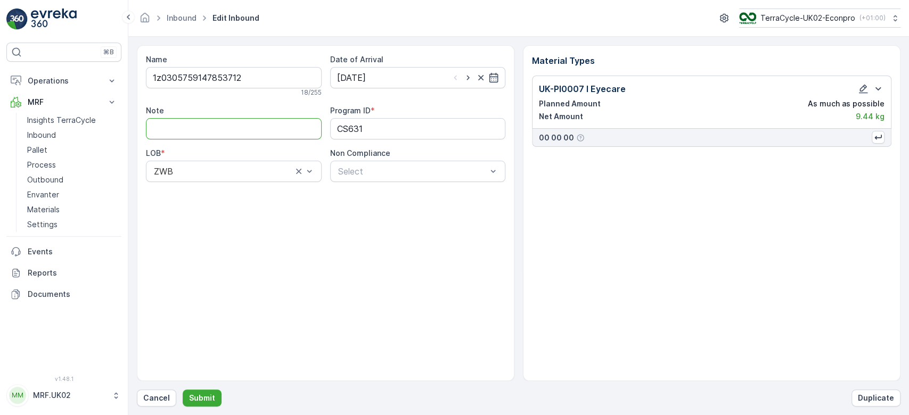
click at [180, 132] on input "Note" at bounding box center [234, 128] width 176 height 21
type input "lower case z not capital Z"
click at [209, 400] on p "Submit" at bounding box center [202, 398] width 26 height 11
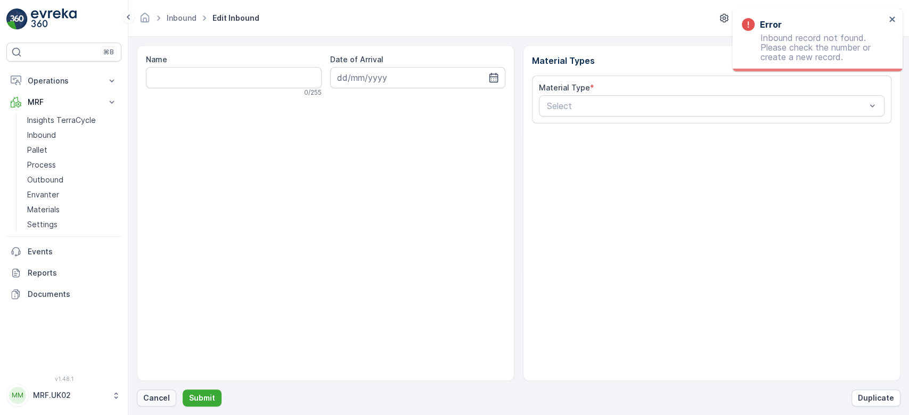
click at [164, 396] on p "Cancel" at bounding box center [156, 398] width 27 height 11
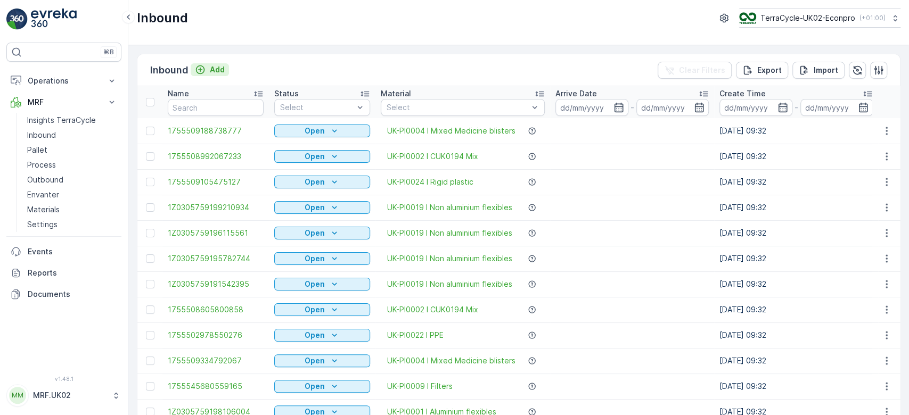
click at [210, 72] on p "Add" at bounding box center [217, 69] width 15 height 11
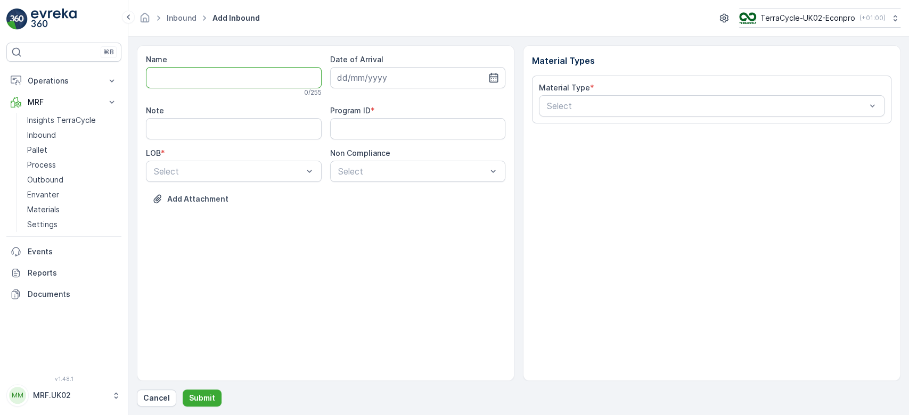
click at [209, 85] on input "Name" at bounding box center [234, 77] width 176 height 21
type input "1Z0305759194345352"
click at [183, 390] on button "Submit" at bounding box center [202, 398] width 39 height 17
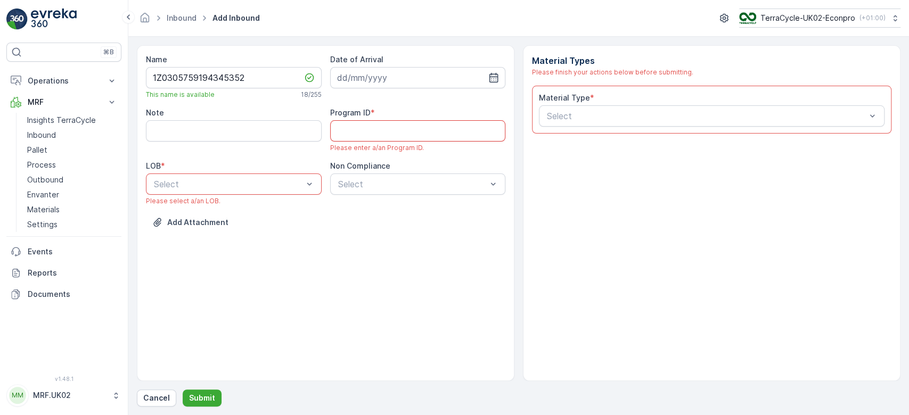
click at [403, 132] on ID "Program ID" at bounding box center [418, 130] width 176 height 21
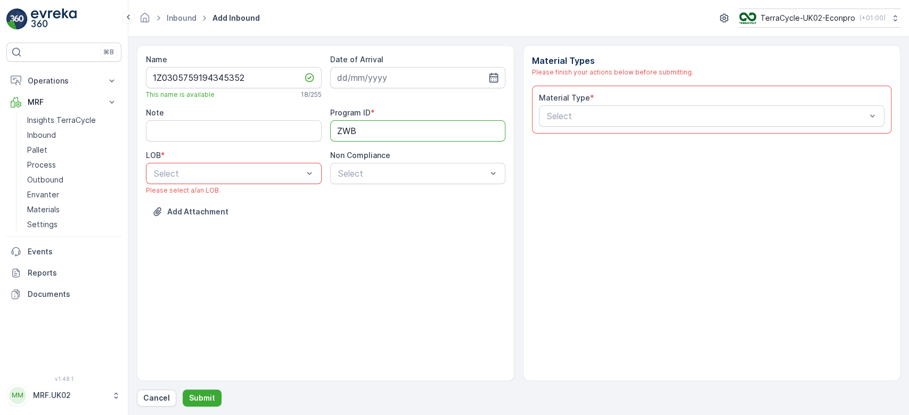
type ID "ZWB"
click at [268, 213] on div "ZWB" at bounding box center [233, 218] width 163 height 10
click at [367, 73] on input at bounding box center [418, 77] width 176 height 21
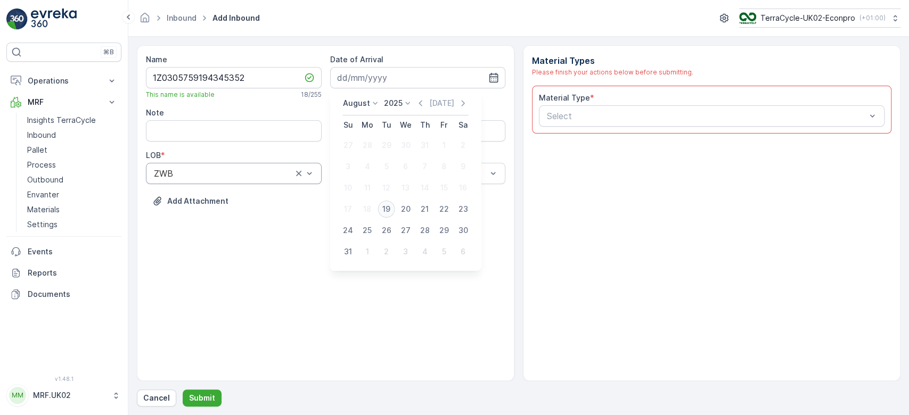
click at [384, 207] on div "19" at bounding box center [386, 209] width 17 height 17
type input "[DATE]"
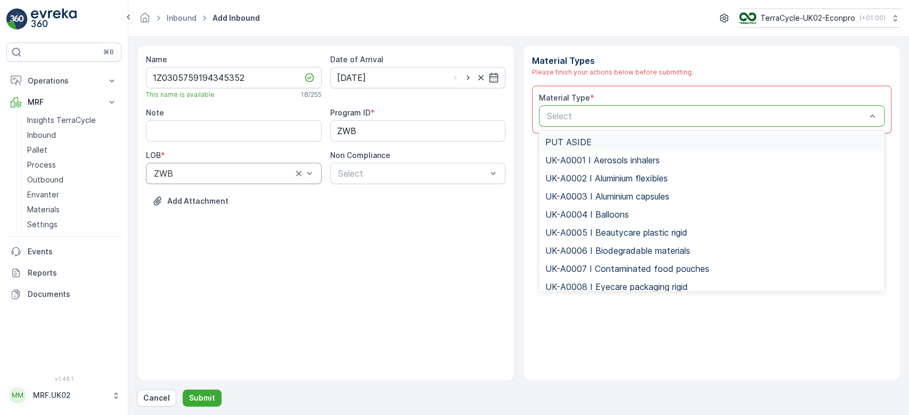
click at [685, 120] on div at bounding box center [706, 116] width 321 height 10
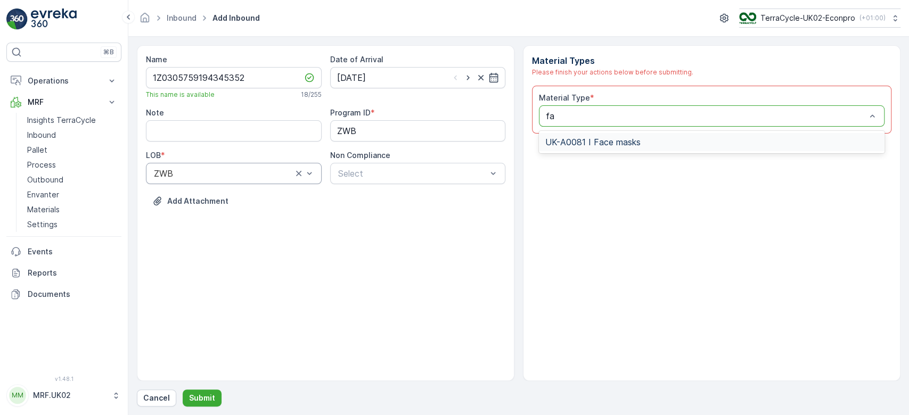
type input "f"
type input "text"
click at [618, 163] on span "UK-PI0025 I Textiles" at bounding box center [586, 160] width 83 height 10
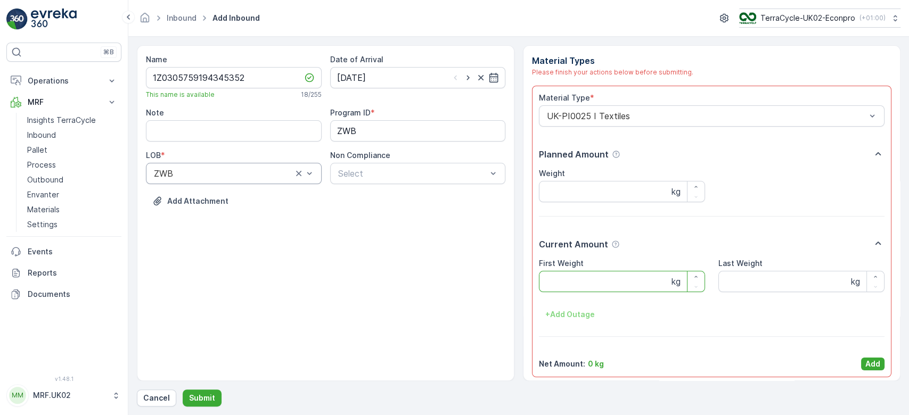
click at [585, 278] on Weight "First Weight" at bounding box center [622, 281] width 166 height 21
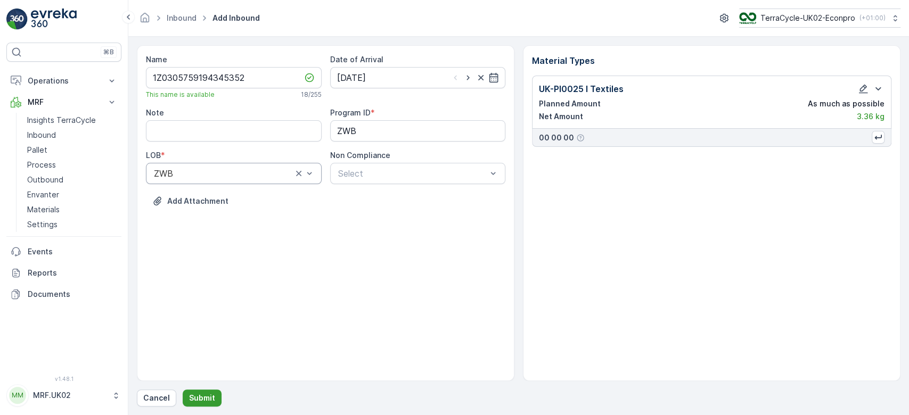
click at [198, 397] on p "Submit" at bounding box center [202, 398] width 26 height 11
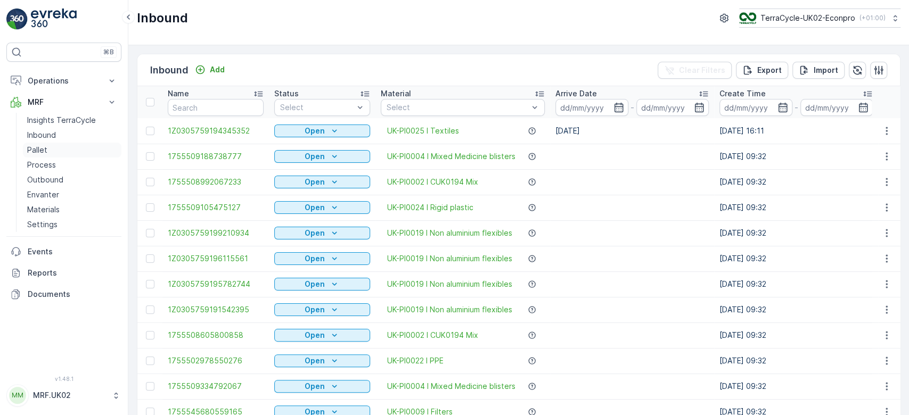
click at [51, 145] on link "Pallet" at bounding box center [72, 150] width 98 height 15
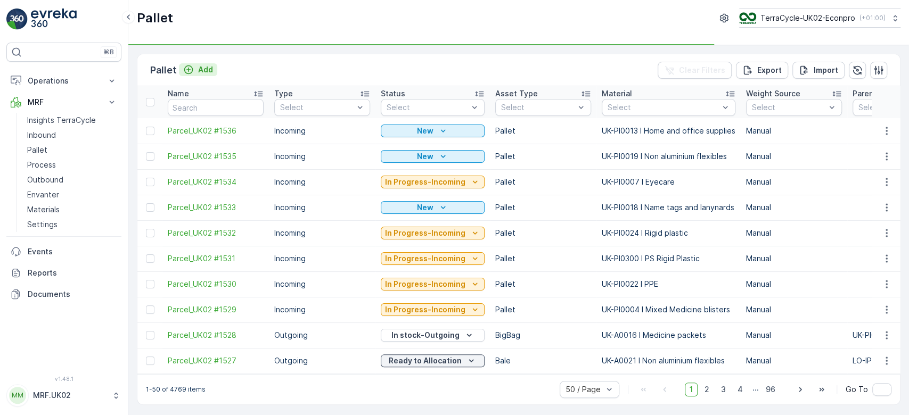
click at [200, 69] on p "Add" at bounding box center [205, 69] width 15 height 11
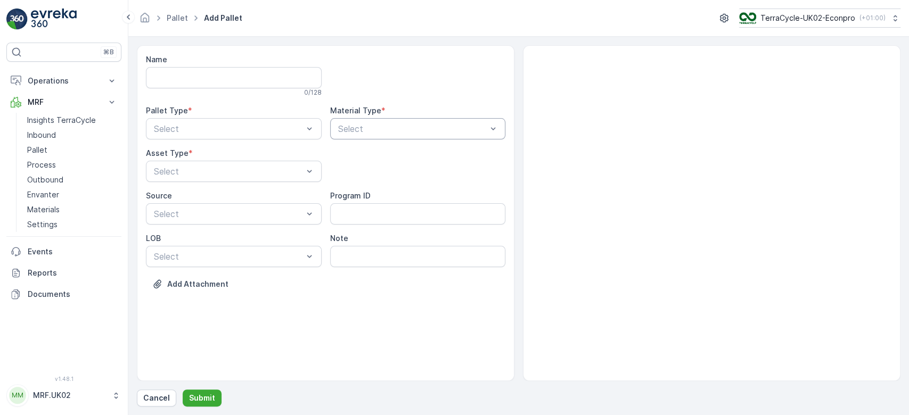
click at [375, 125] on div at bounding box center [412, 129] width 151 height 10
type input "name"
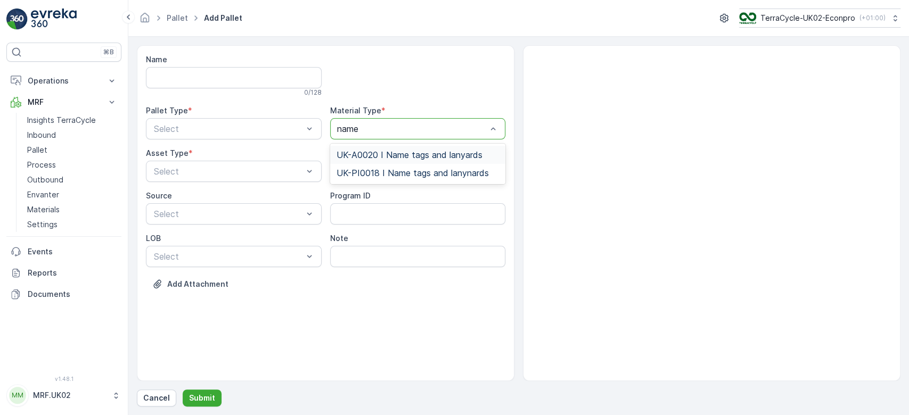
click at [424, 155] on span "UK-A0020 I Name tags and lanyards" at bounding box center [409, 155] width 146 height 10
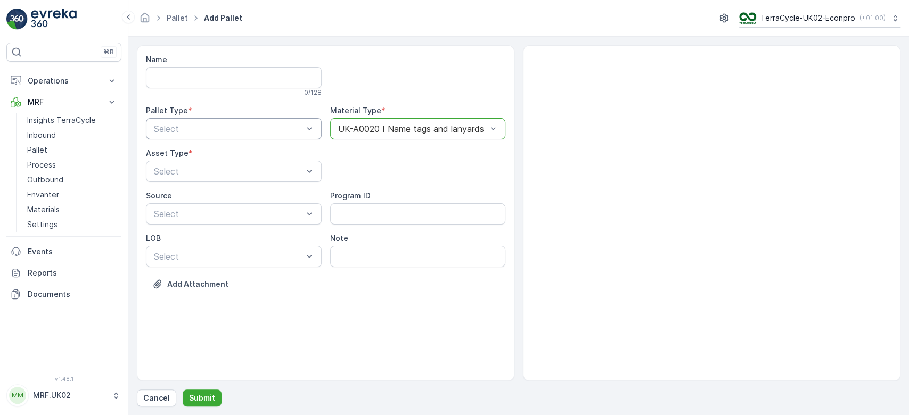
click at [290, 126] on div at bounding box center [228, 129] width 151 height 10
click at [231, 170] on div "Outgoing" at bounding box center [233, 173] width 163 height 10
click at [231, 170] on div at bounding box center [228, 172] width 151 height 10
click at [198, 249] on div "BigBag" at bounding box center [233, 252] width 163 height 10
click at [203, 396] on p "Submit" at bounding box center [202, 398] width 26 height 11
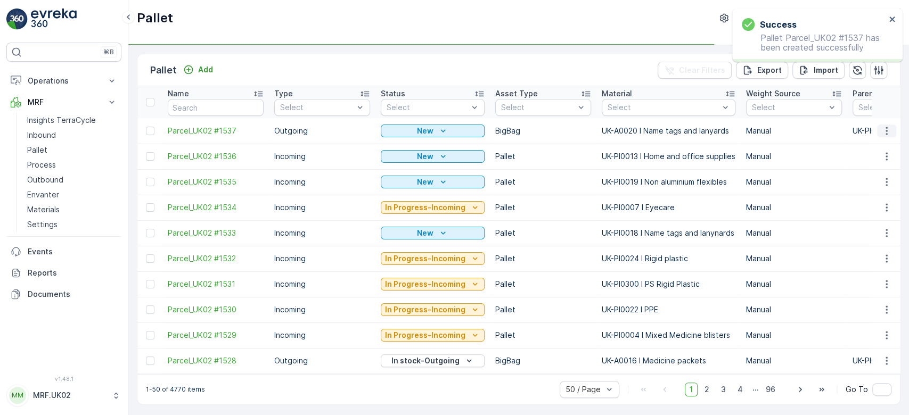
click at [884, 129] on icon "button" at bounding box center [886, 131] width 11 height 11
click at [869, 202] on span "Print QR" at bounding box center [857, 206] width 29 height 11
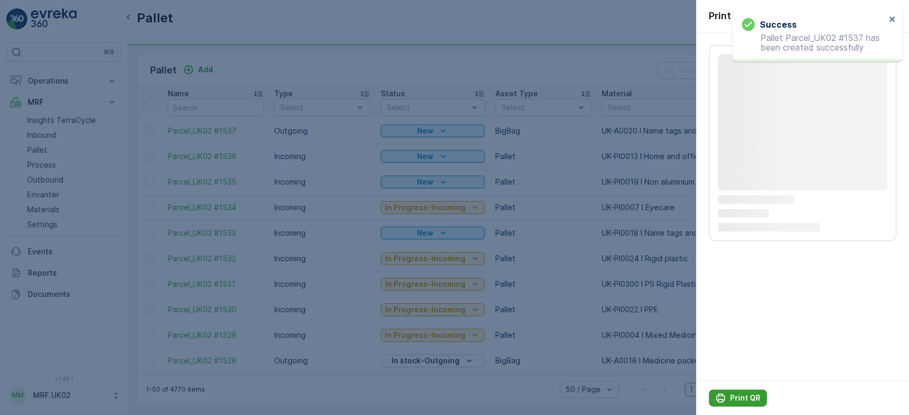
click at [742, 405] on button "Print QR" at bounding box center [738, 398] width 58 height 17
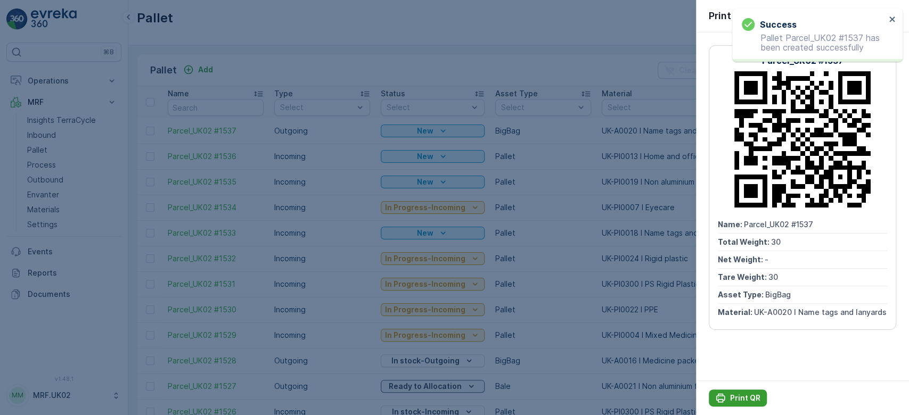
click at [735, 401] on p "Print QR" at bounding box center [745, 398] width 30 height 11
click at [51, 134] on div at bounding box center [454, 207] width 909 height 415
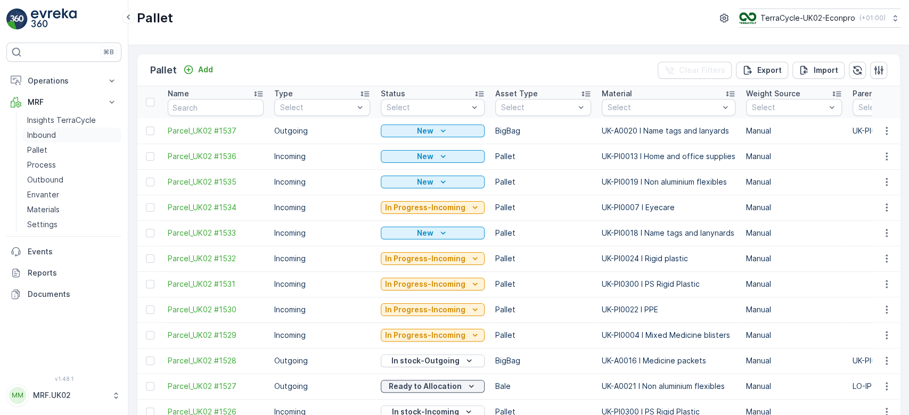
click at [51, 134] on p "Inbound" at bounding box center [41, 135] width 29 height 11
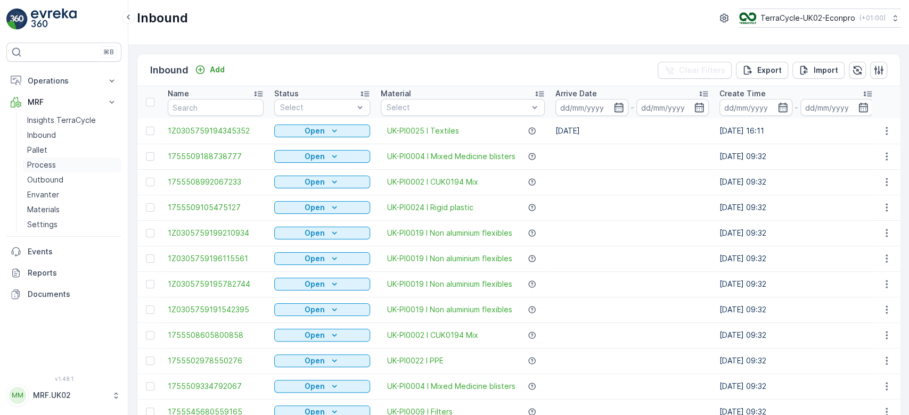
click at [64, 164] on link "Process" at bounding box center [72, 165] width 98 height 15
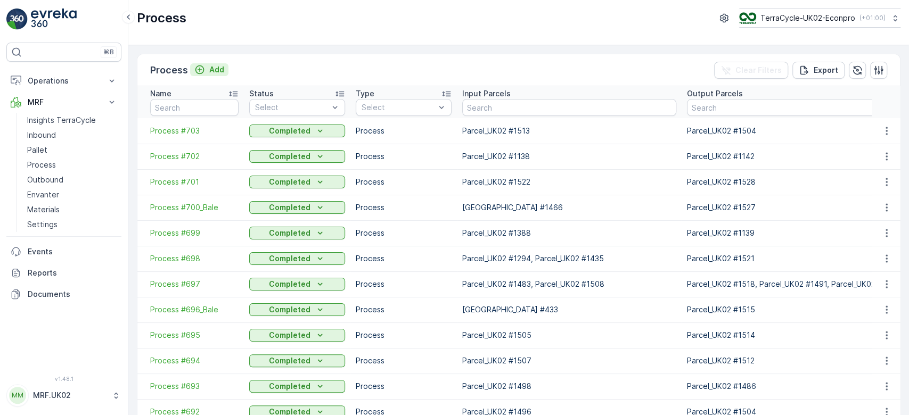
click at [219, 66] on p "Add" at bounding box center [216, 69] width 15 height 11
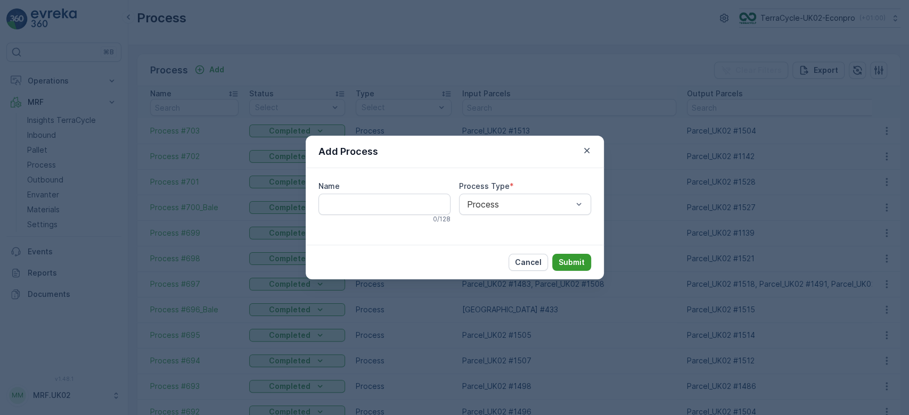
click at [581, 260] on p "Submit" at bounding box center [571, 262] width 26 height 11
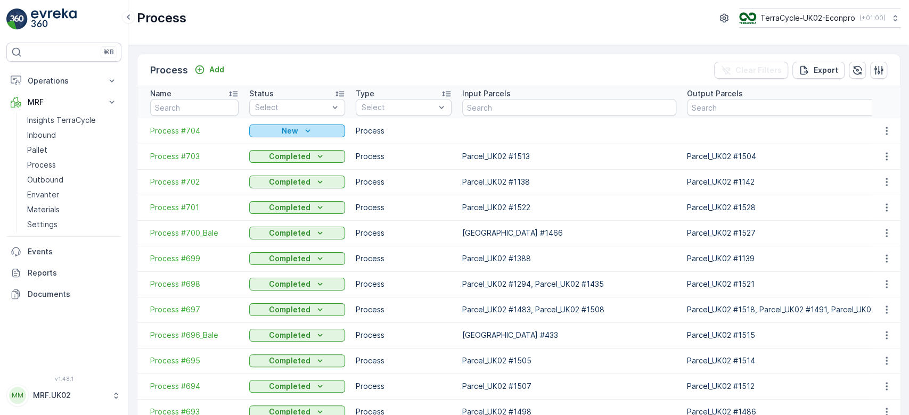
click at [295, 129] on p "New" at bounding box center [290, 131] width 17 height 11
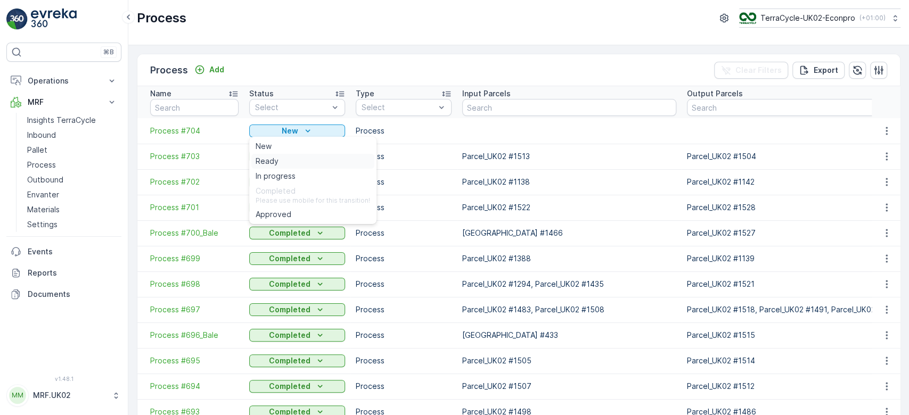
click at [285, 158] on div "Ready" at bounding box center [312, 161] width 123 height 15
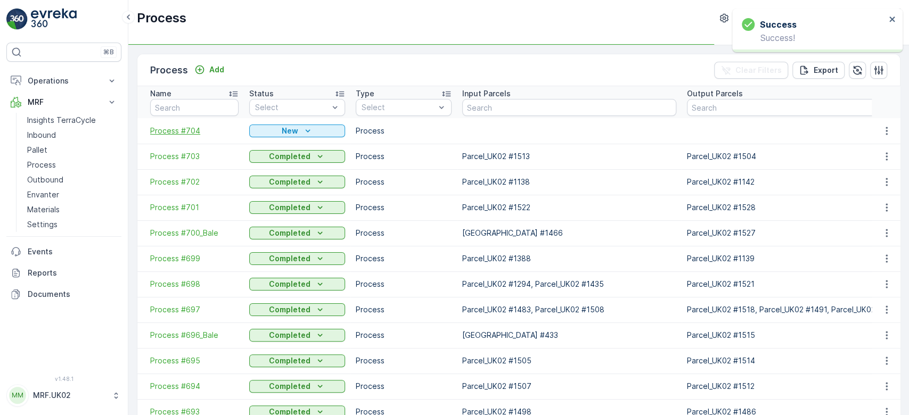
click at [191, 132] on span "Process #704" at bounding box center [194, 131] width 88 height 11
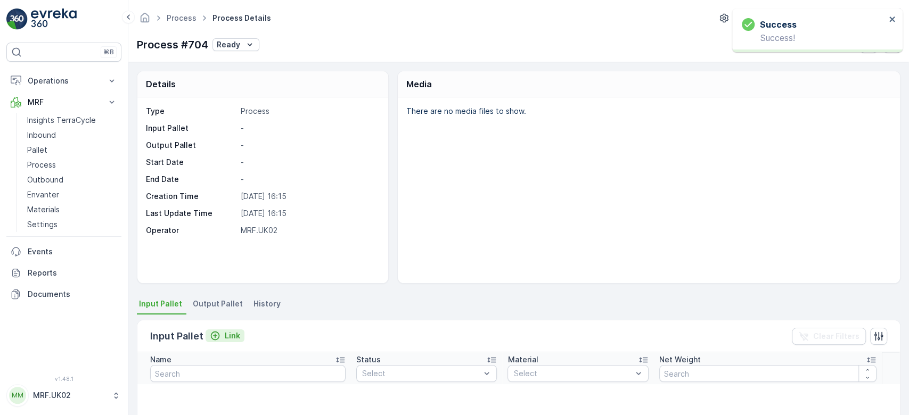
click at [231, 334] on p "Link" at bounding box center [232, 336] width 15 height 11
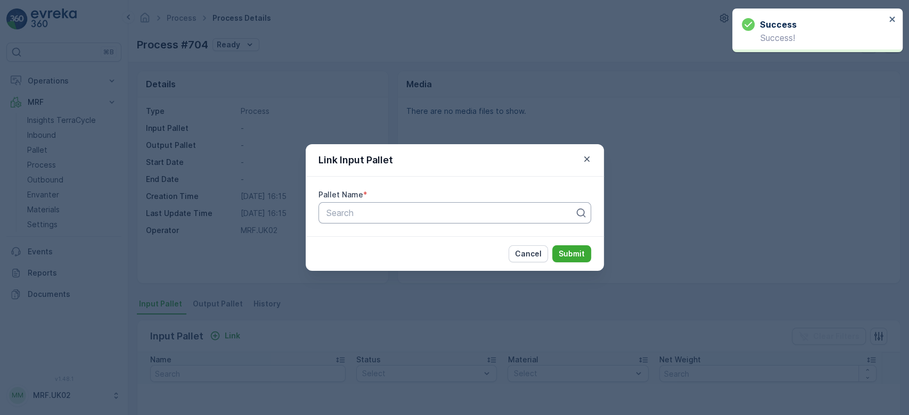
click at [349, 215] on div at bounding box center [450, 213] width 250 height 10
type input "1400"
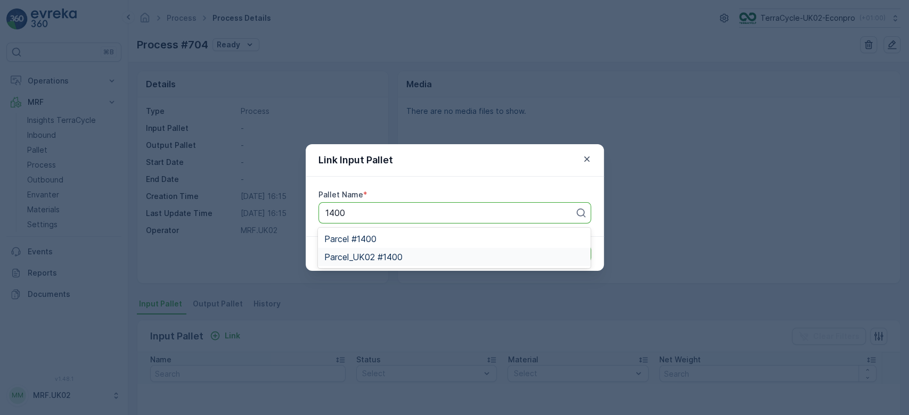
click at [405, 258] on div "Parcel_UK02 #1400" at bounding box center [454, 257] width 260 height 10
click at [574, 256] on p "Submit" at bounding box center [571, 254] width 26 height 11
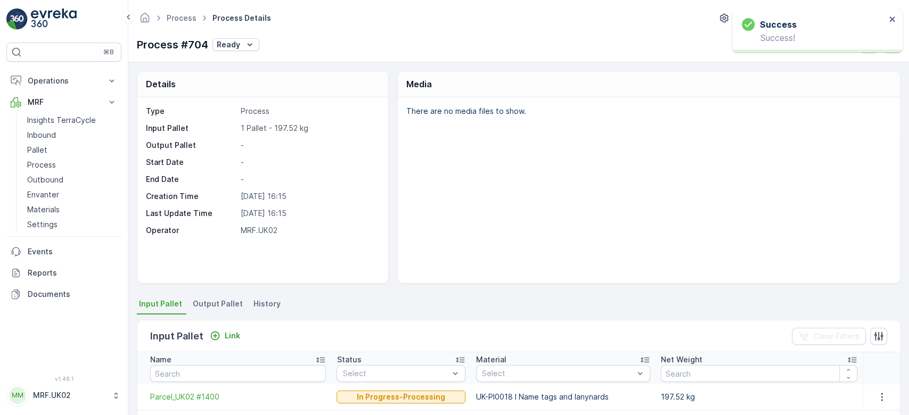
click at [209, 300] on span "Output Pallet" at bounding box center [218, 304] width 50 height 11
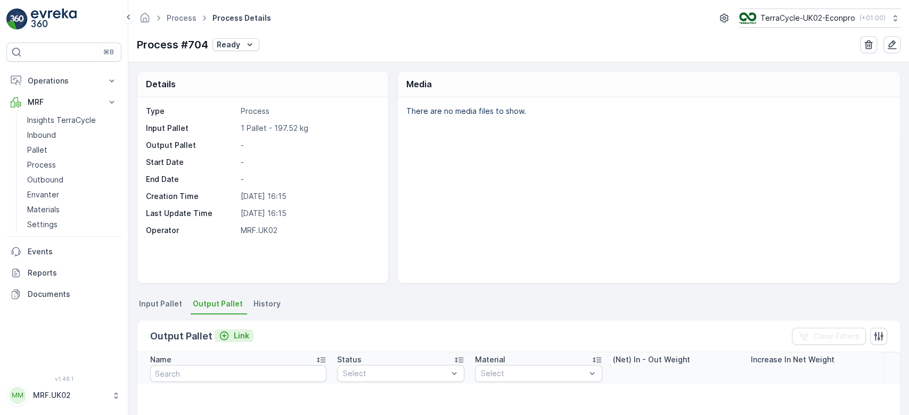
click at [235, 338] on p "Link" at bounding box center [241, 336] width 15 height 11
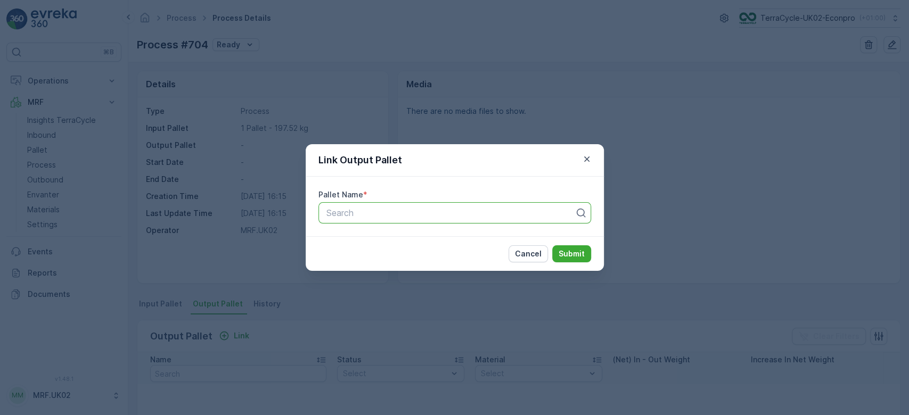
click at [369, 216] on div at bounding box center [450, 213] width 250 height 10
type input "1537"
click at [382, 257] on span "Parcel_UK02 #1537" at bounding box center [363, 257] width 78 height 10
click at [575, 258] on p "Submit" at bounding box center [571, 254] width 26 height 11
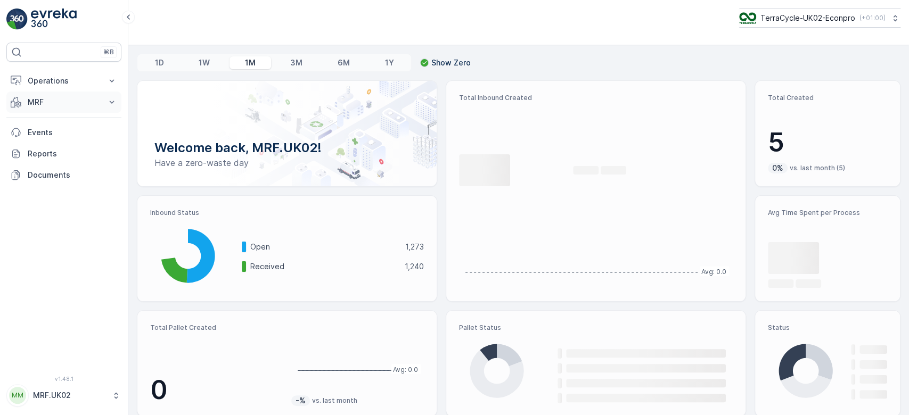
click at [85, 97] on p "MRF" at bounding box center [64, 102] width 72 height 11
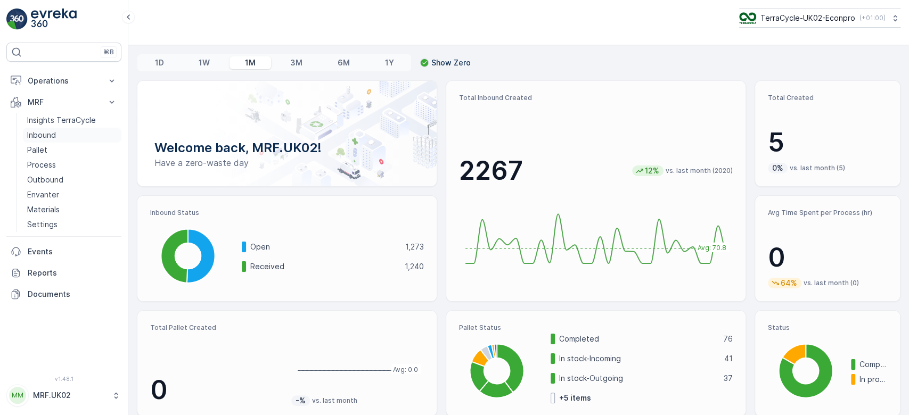
click at [62, 132] on link "Inbound" at bounding box center [72, 135] width 98 height 15
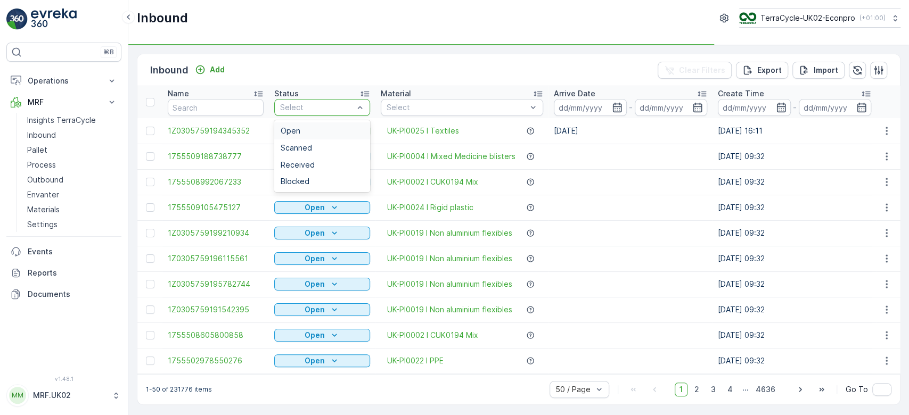
click at [312, 104] on div at bounding box center [317, 107] width 76 height 9
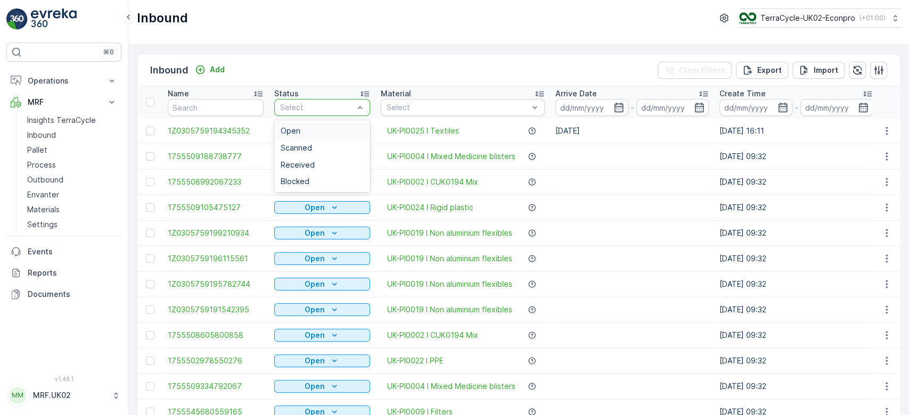
click at [307, 104] on div at bounding box center [317, 107] width 76 height 9
click at [315, 148] on div "Scanned" at bounding box center [322, 148] width 83 height 9
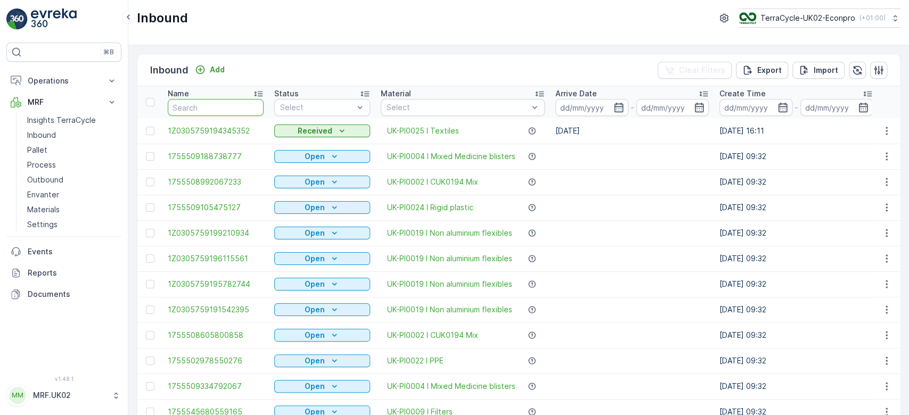
click at [196, 105] on input "text" at bounding box center [216, 107] width 96 height 17
click at [59, 131] on link "Inbound" at bounding box center [72, 135] width 98 height 15
click at [173, 103] on input "text" at bounding box center [216, 107] width 96 height 17
